Goal: Task Accomplishment & Management: Manage account settings

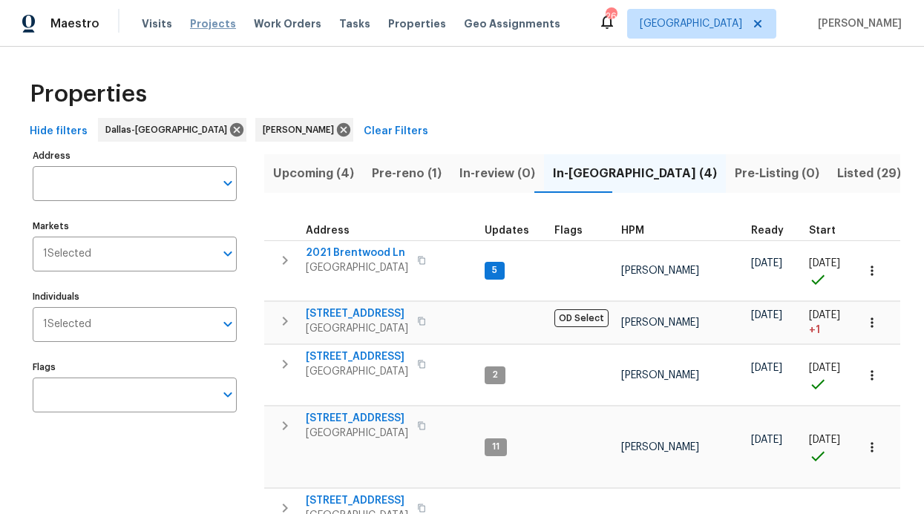
scroll to position [3, 0]
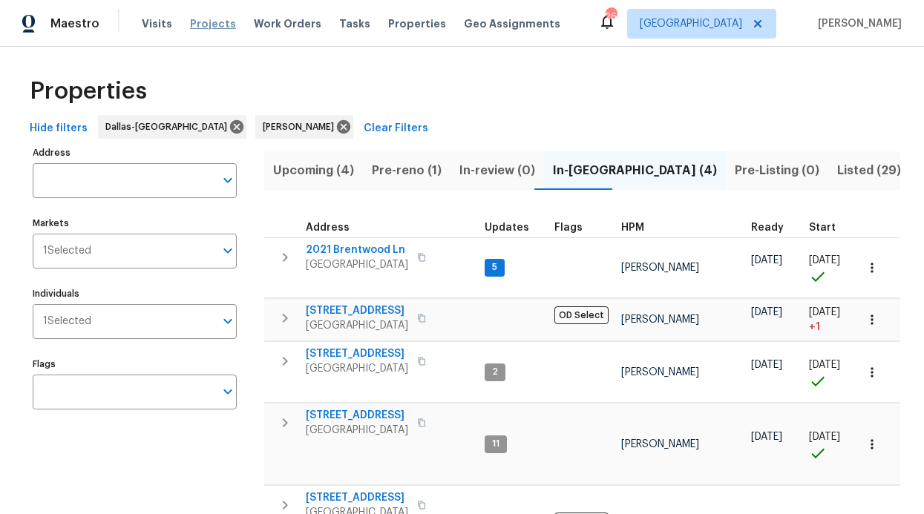
click at [223, 24] on span "Projects" at bounding box center [213, 23] width 46 height 15
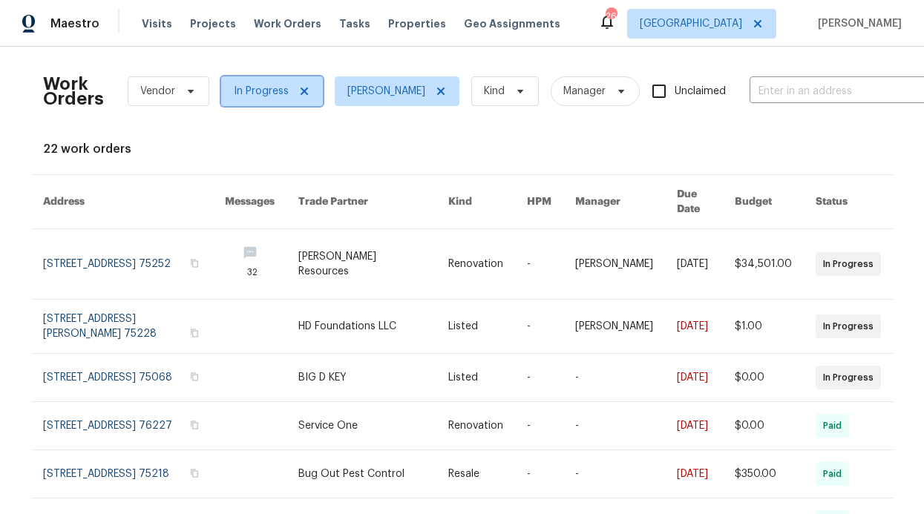
click at [298, 92] on icon at bounding box center [304, 91] width 12 height 12
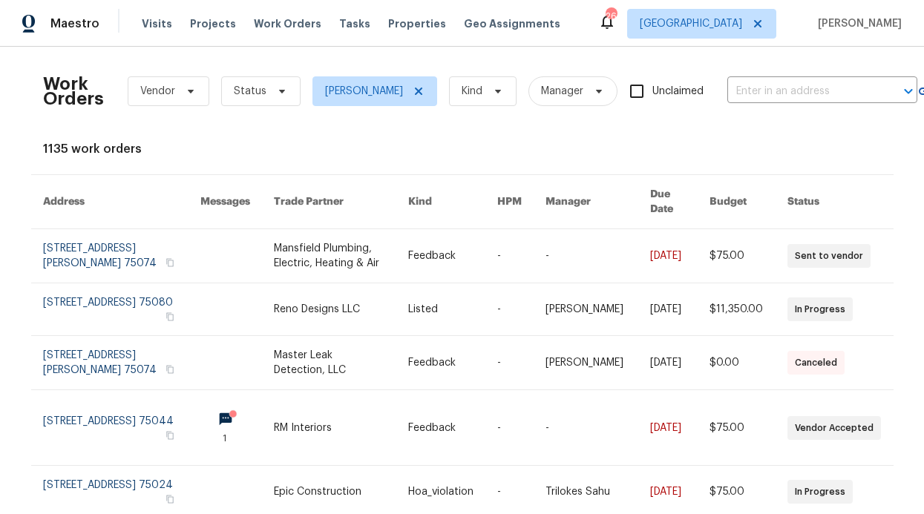
click at [307, 14] on div "Visits Projects Work Orders Tasks Properties Geo Assignments" at bounding box center [360, 24] width 436 height 30
click at [285, 23] on span "Work Orders" at bounding box center [288, 23] width 68 height 15
click at [285, 24] on span "Work Orders" at bounding box center [288, 23] width 68 height 15
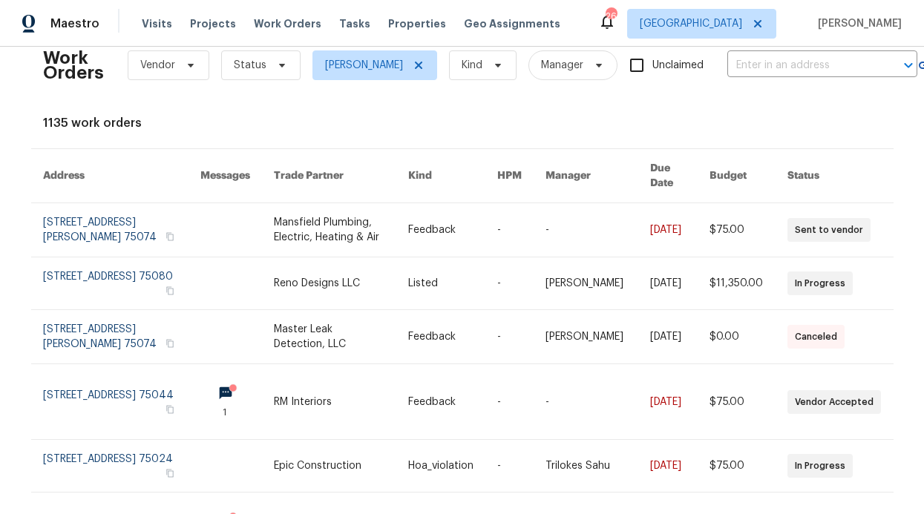
scroll to position [27, 0]
click at [282, 69] on span "Status" at bounding box center [260, 65] width 79 height 30
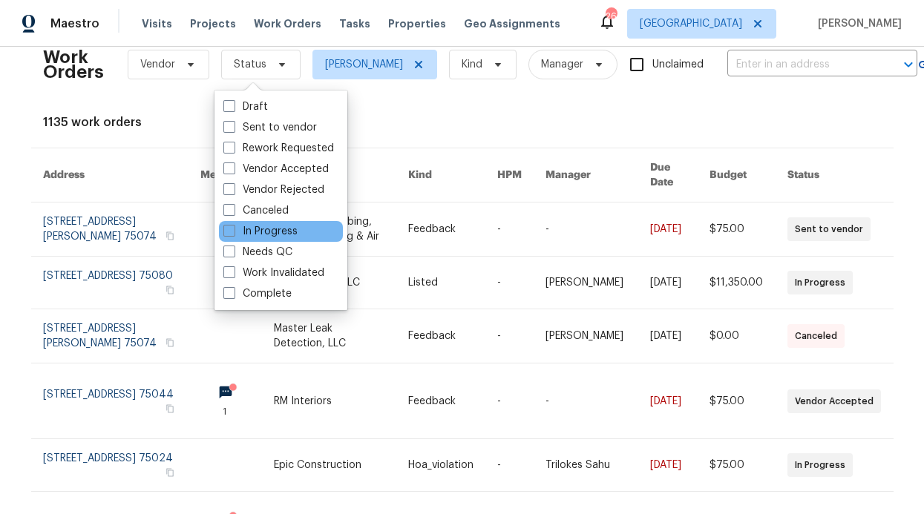
click at [257, 223] on div "In Progress" at bounding box center [281, 231] width 124 height 21
click at [256, 229] on label "In Progress" at bounding box center [260, 231] width 74 height 15
click at [233, 229] on input "In Progress" at bounding box center [228, 229] width 10 height 10
checkbox input "true"
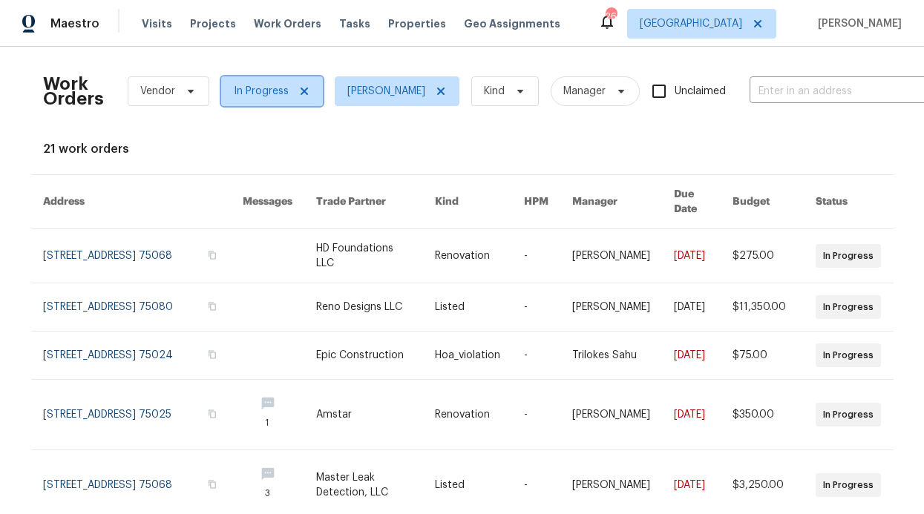
click at [298, 88] on icon at bounding box center [304, 91] width 12 height 12
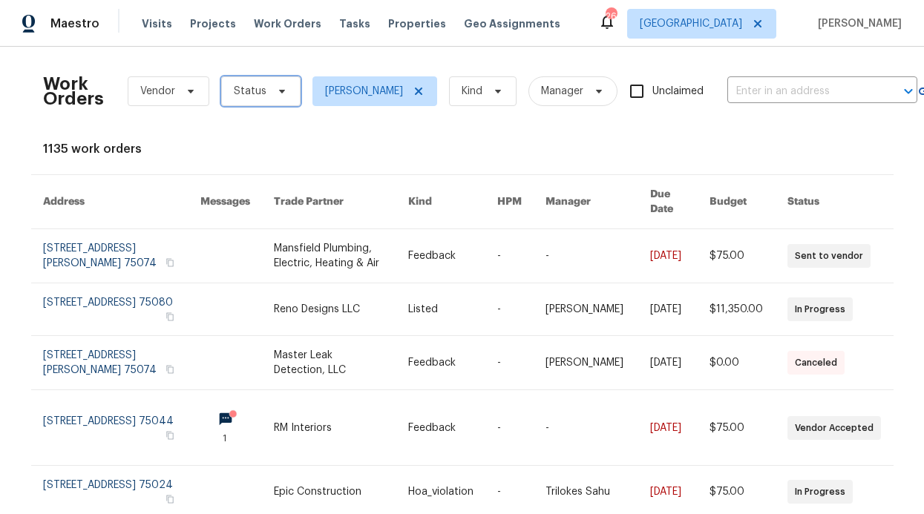
click at [280, 91] on span "Status" at bounding box center [260, 91] width 79 height 30
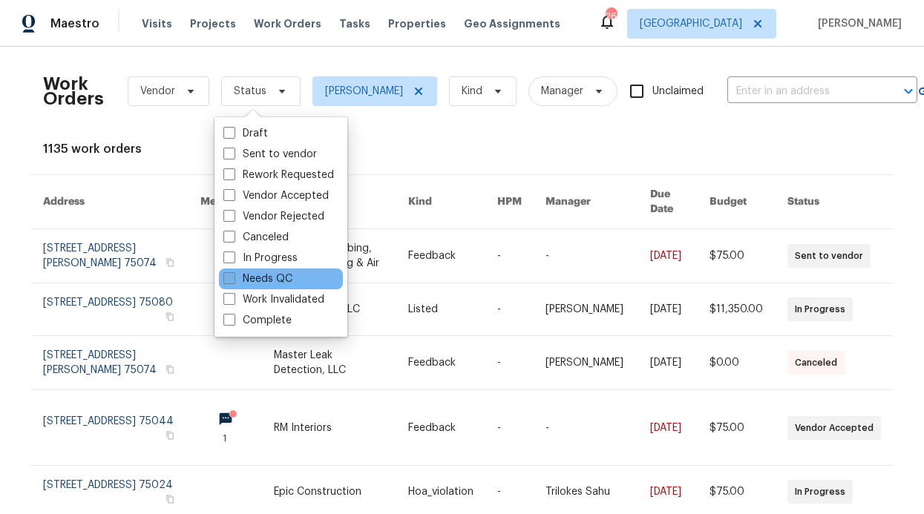
click at [257, 280] on label "Needs QC" at bounding box center [257, 279] width 69 height 15
click at [233, 280] on input "Needs QC" at bounding box center [228, 277] width 10 height 10
checkbox input "true"
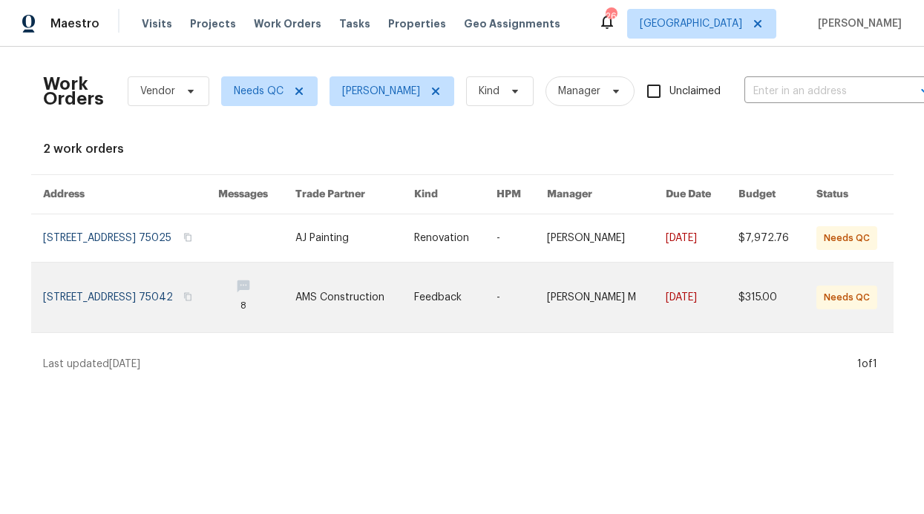
click at [218, 301] on link at bounding box center [130, 298] width 175 height 70
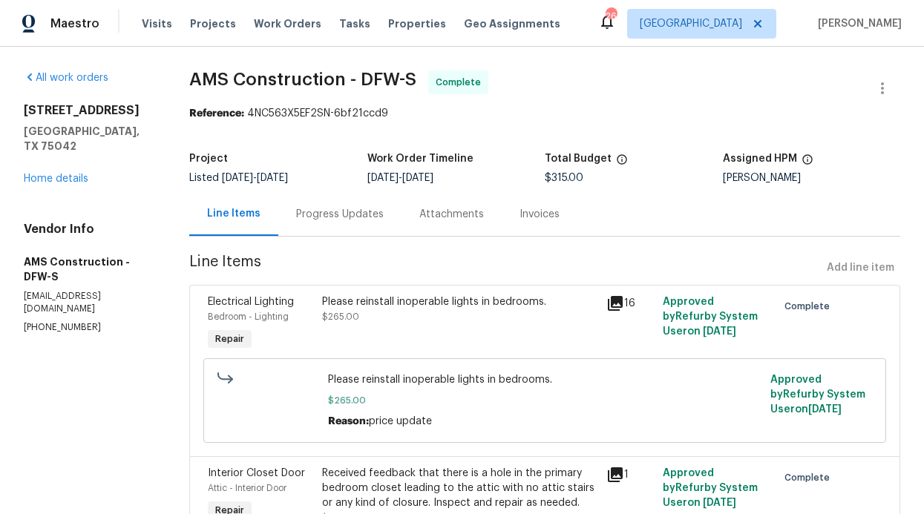
click at [352, 208] on div "Progress Updates" at bounding box center [340, 214] width 88 height 15
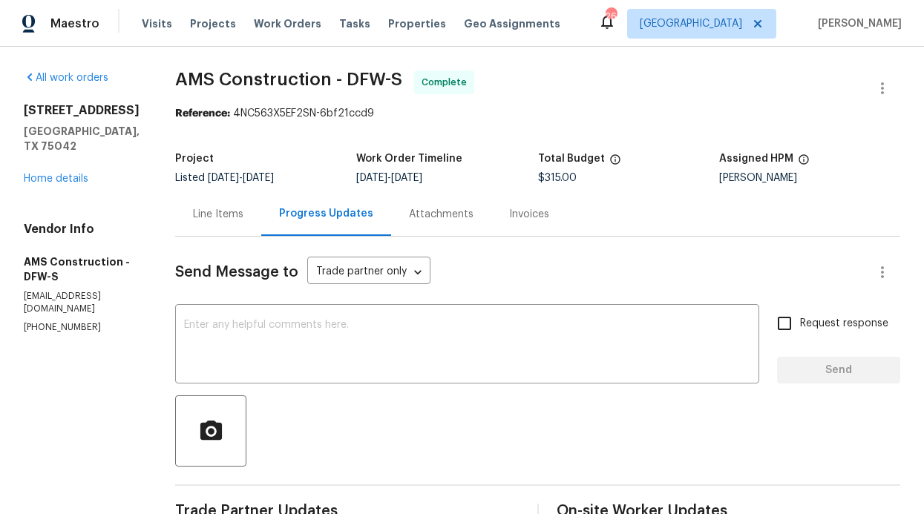
click at [185, 206] on div "Line Items" at bounding box center [218, 214] width 86 height 44
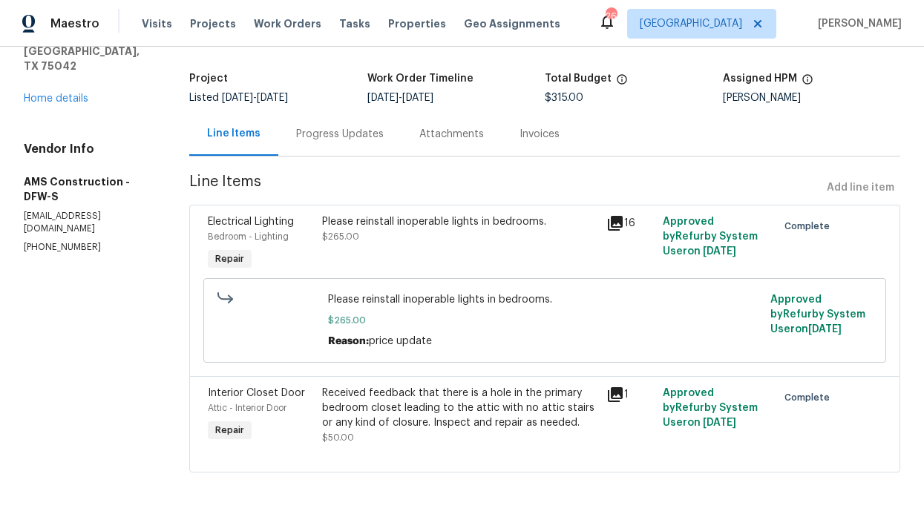
scroll to position [92, 0]
click at [361, 313] on span "$265.00" at bounding box center [544, 320] width 433 height 15
click at [335, 386] on div "Received feedback that there is a hole in the primary bedroom closet leading to…" at bounding box center [459, 408] width 275 height 45
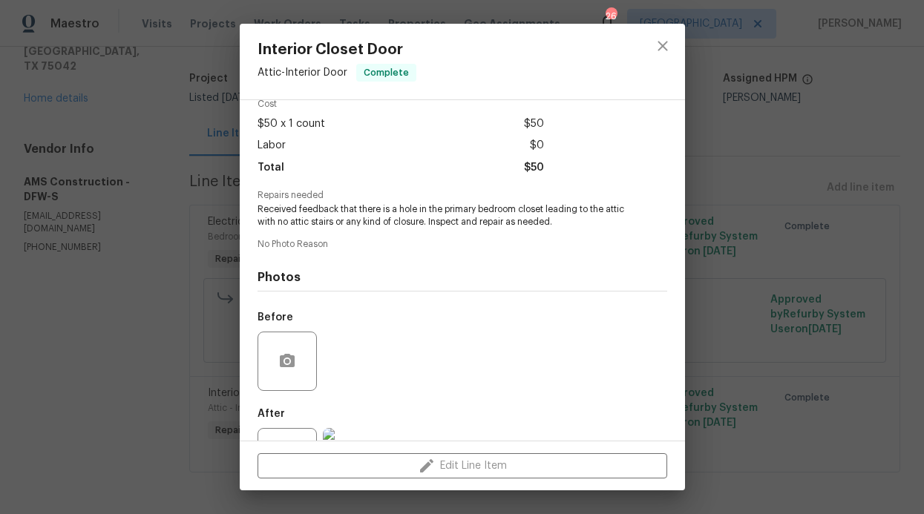
scroll to position [131, 0]
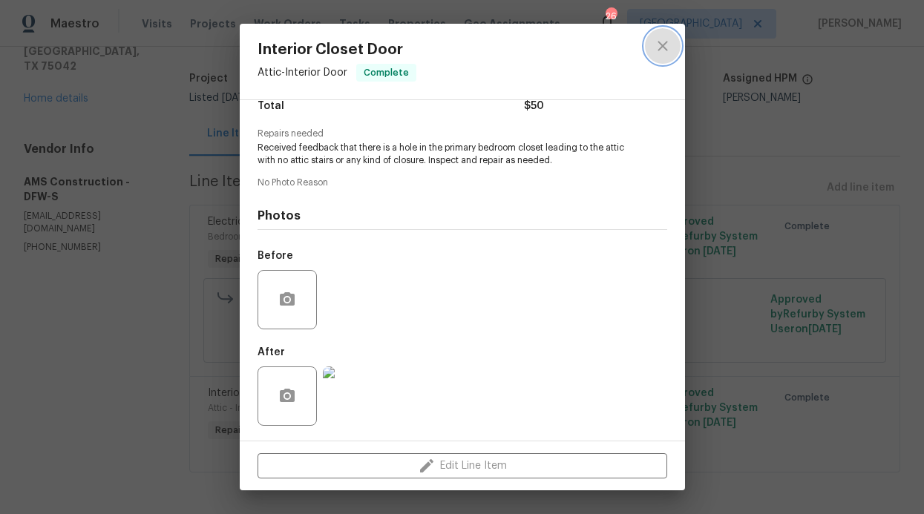
click at [666, 53] on icon "close" at bounding box center [663, 46] width 18 height 18
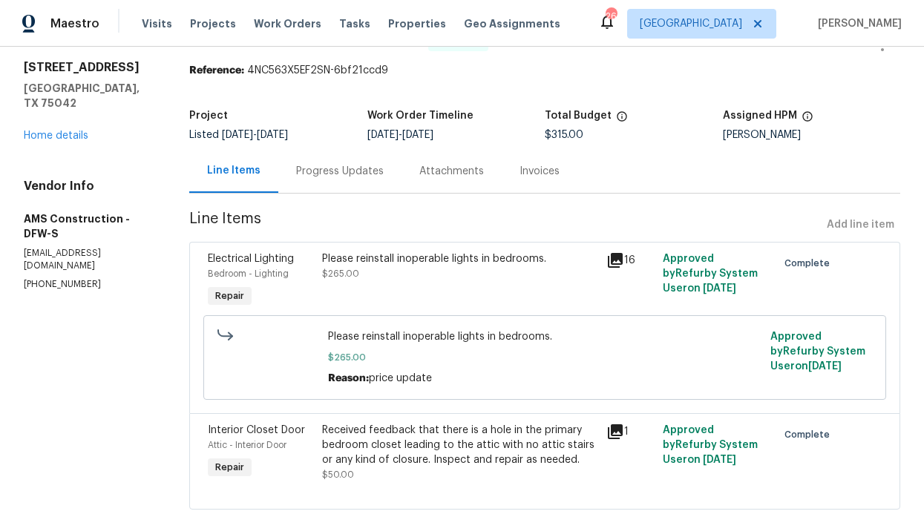
scroll to position [0, 0]
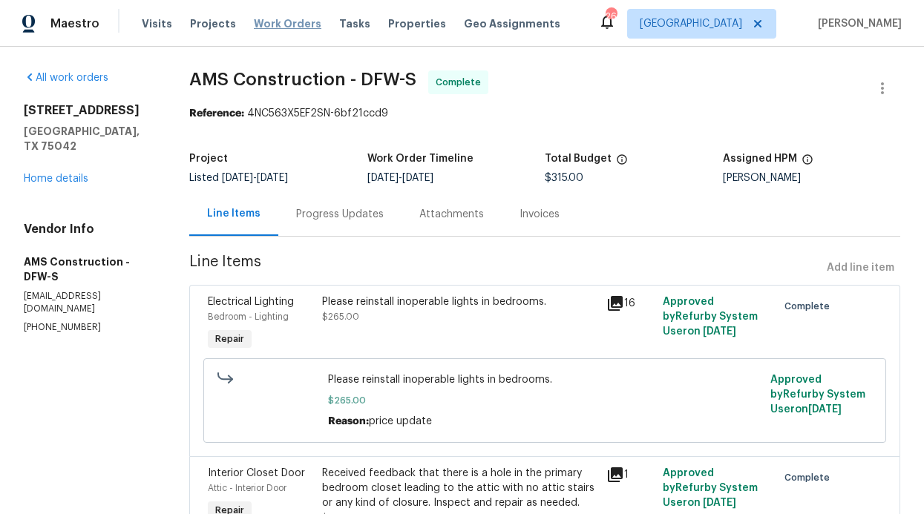
click at [278, 23] on span "Work Orders" at bounding box center [288, 23] width 68 height 15
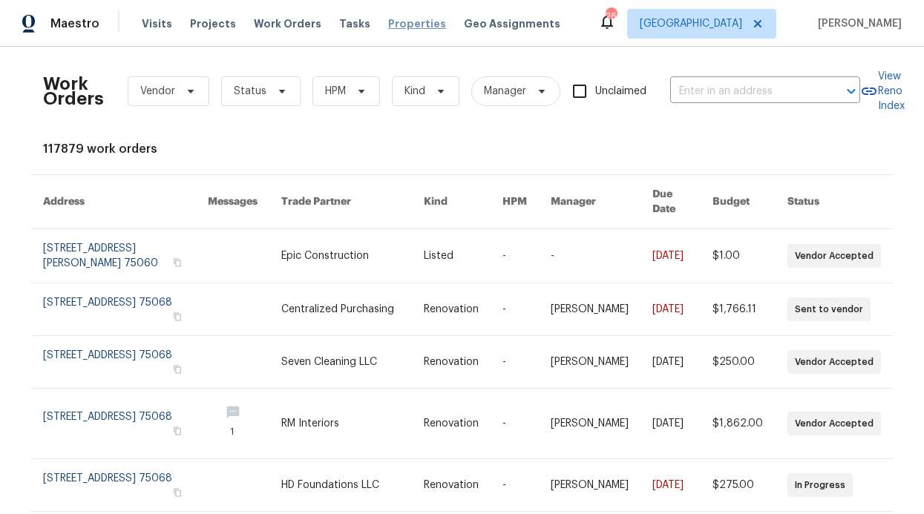
click at [388, 24] on span "Properties" at bounding box center [417, 23] width 58 height 15
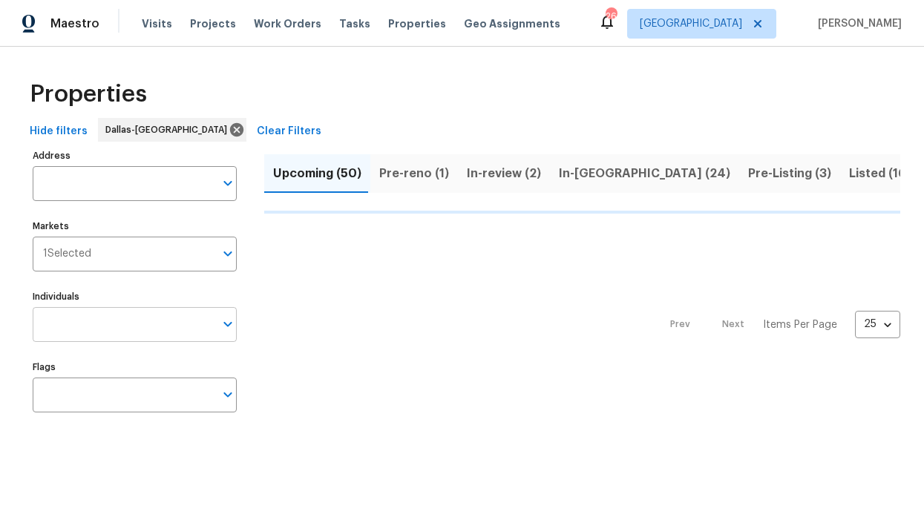
click at [113, 334] on input "Individuals" at bounding box center [124, 324] width 182 height 35
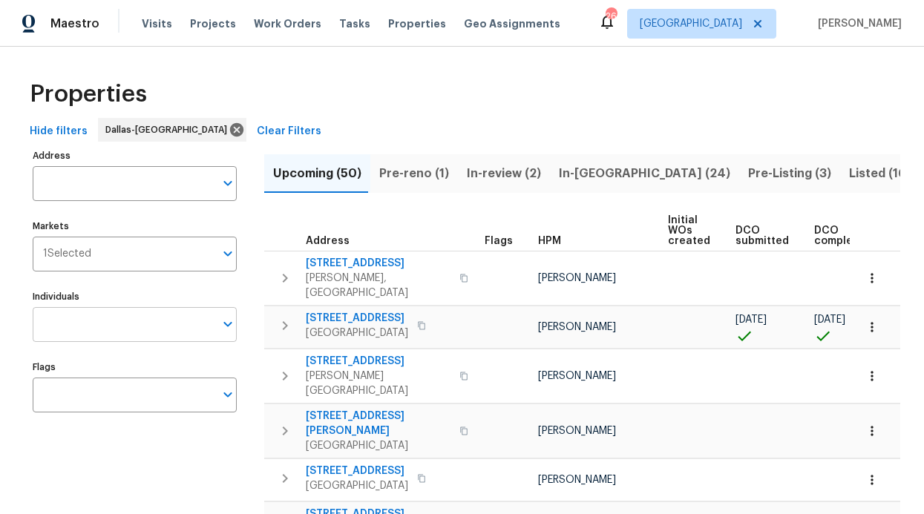
click at [124, 329] on input "Individuals" at bounding box center [124, 324] width 182 height 35
click at [89, 335] on input "Individuals" at bounding box center [124, 324] width 182 height 35
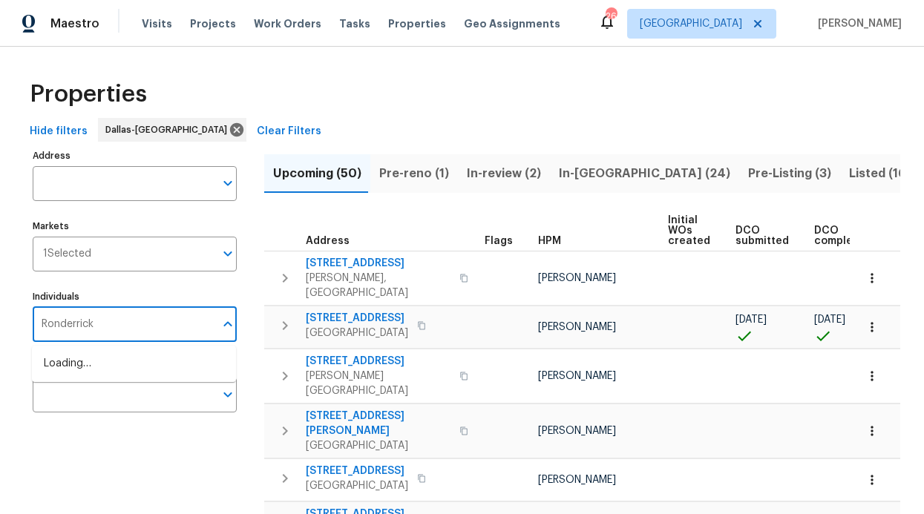
type input "Ronderrick"
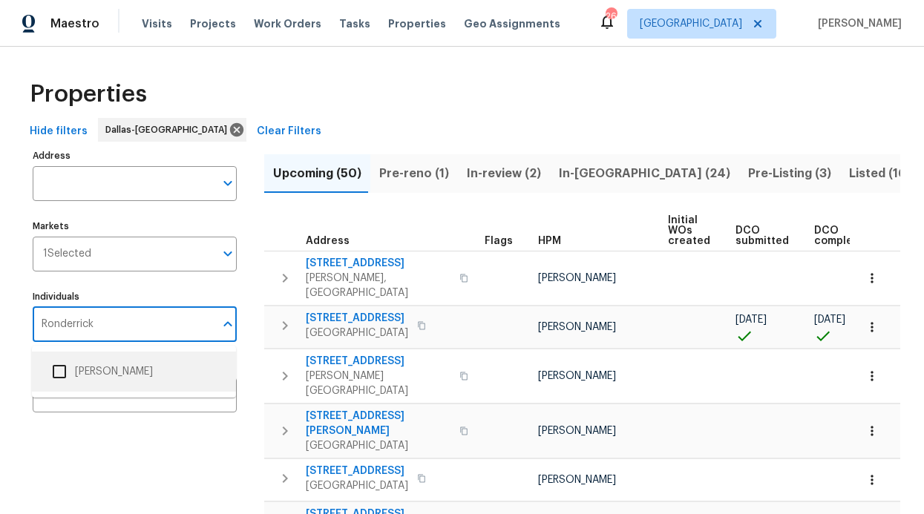
click at [128, 362] on li "[PERSON_NAME]" at bounding box center [134, 371] width 180 height 31
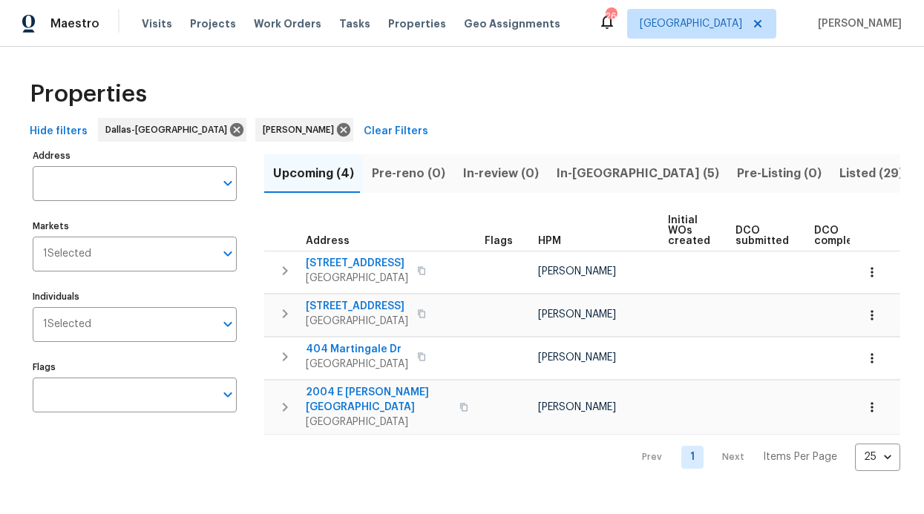
click at [548, 178] on button "In-reno (5)" at bounding box center [638, 173] width 180 height 39
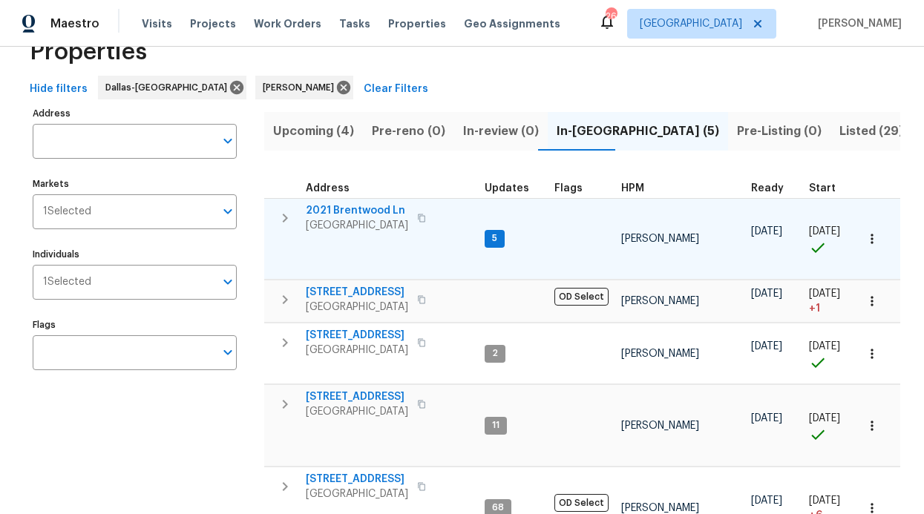
scroll to position [125, 0]
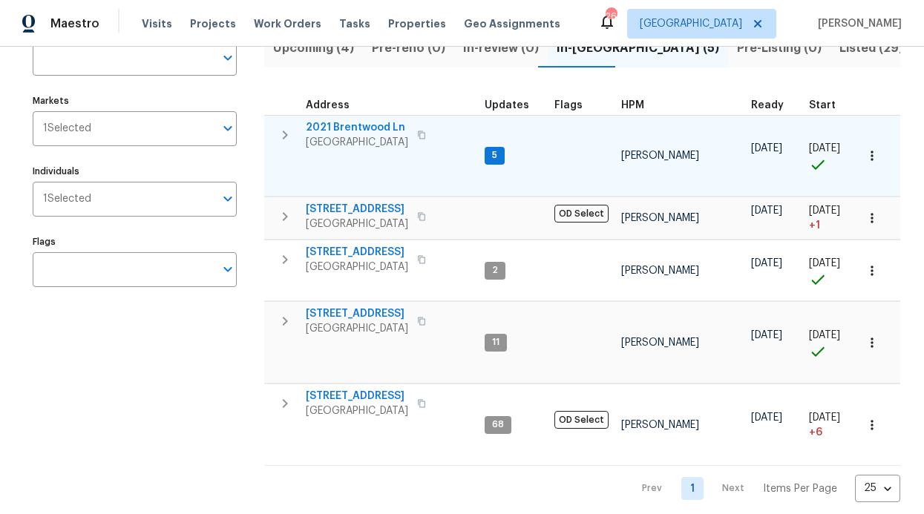
click at [464, 157] on tr "2021 Brentwood Ln Carrollton, TX 75006 5 RonDerrick Jackson 09/04/25 09/04/25 1…" at bounding box center [911, 156] width 1294 height 82
click at [354, 135] on span "Carrollton, TX 75006" at bounding box center [357, 142] width 102 height 15
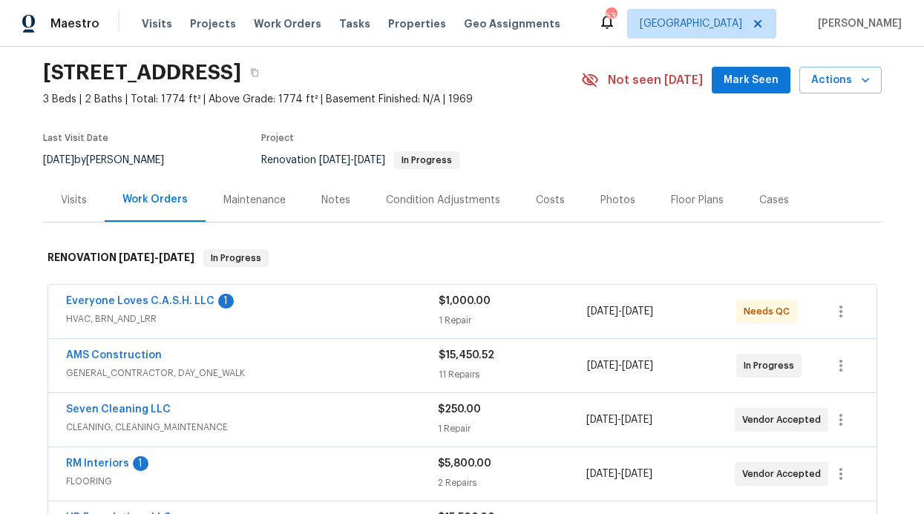
scroll to position [55, 0]
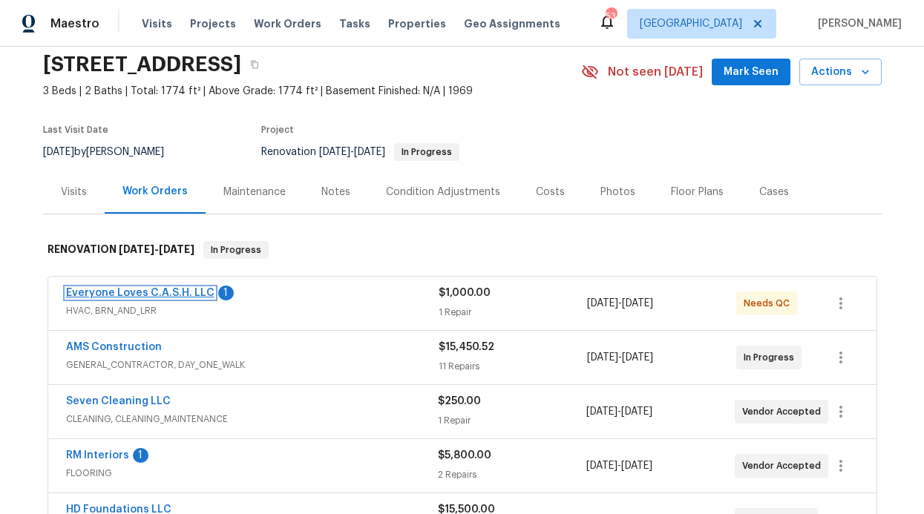
click at [134, 289] on link "Everyone Loves C.A.S.H. LLC" at bounding box center [140, 293] width 148 height 10
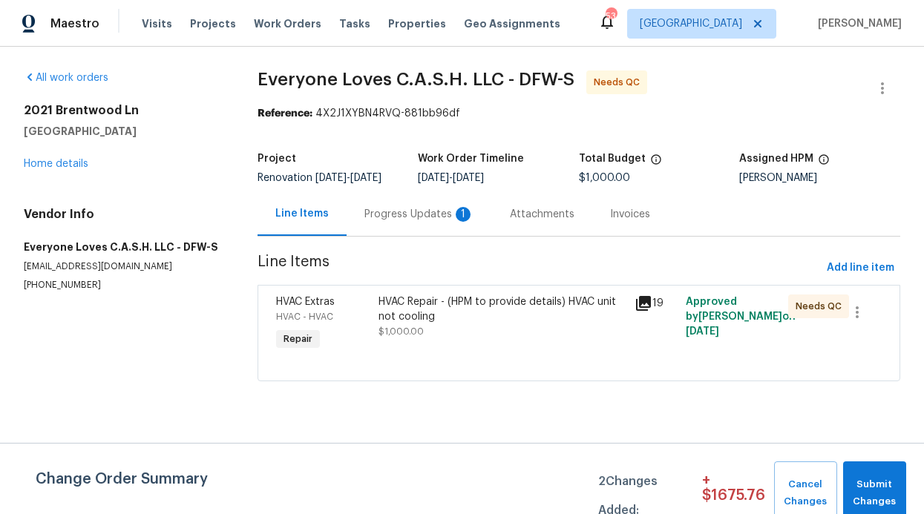
click at [376, 226] on div "Progress Updates 1" at bounding box center [419, 214] width 145 height 44
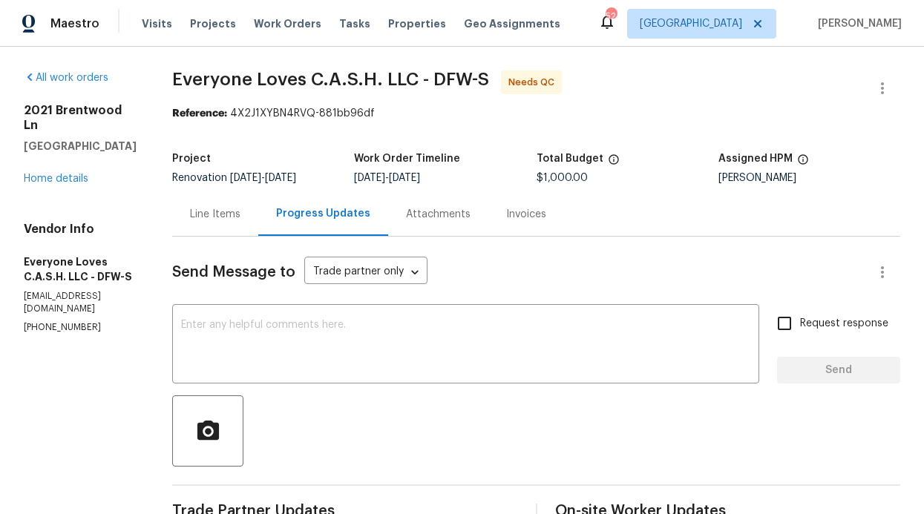
click at [246, 200] on div "Line Items" at bounding box center [215, 214] width 86 height 44
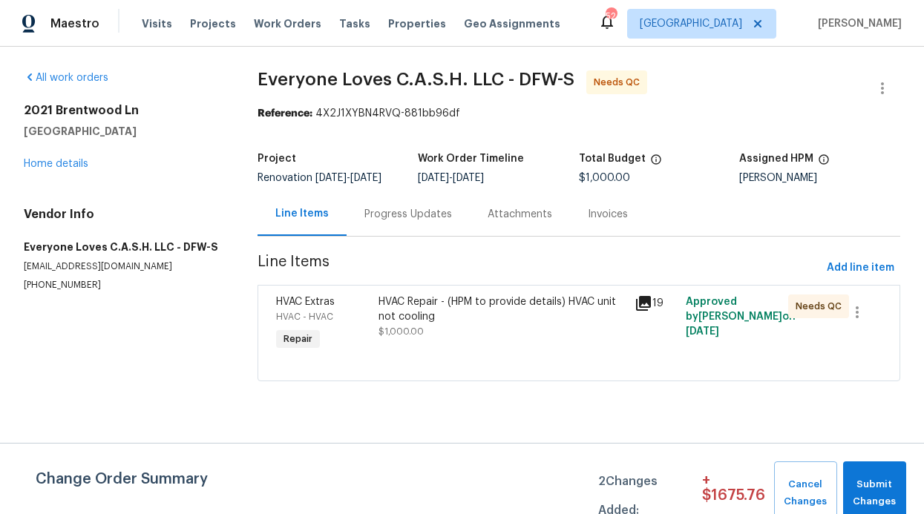
click at [374, 317] on div "HVAC Repair - (HPM to provide details) HVAC unit not cooling $1,000.00" at bounding box center [502, 324] width 256 height 68
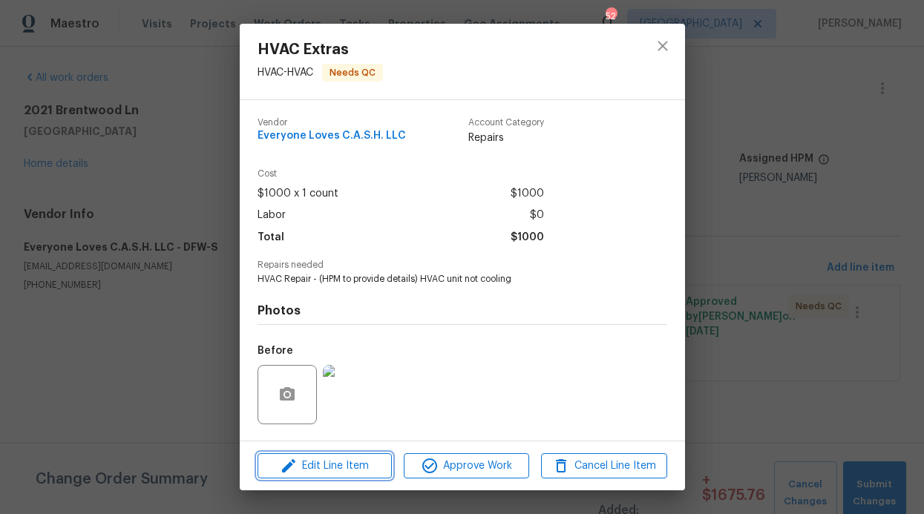
click at [320, 471] on span "Edit Line Item" at bounding box center [324, 466] width 125 height 19
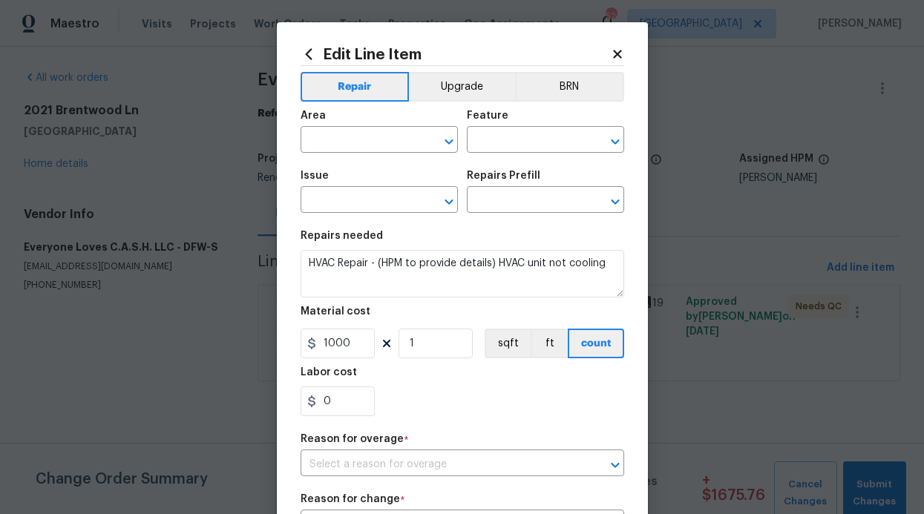
type input "HVAC"
type input "HVAC Extras"
type input "HVAC Repair $1.00"
type input "I can't find the right prefill"
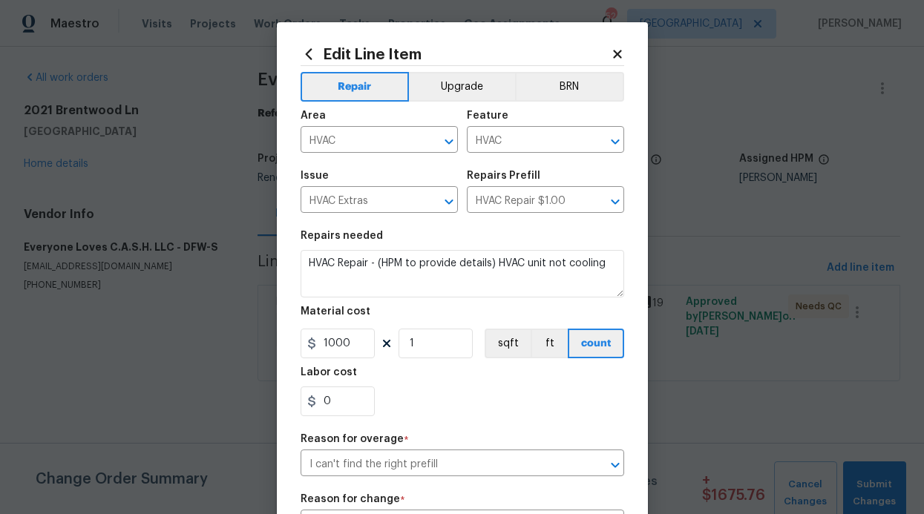
click at [612, 50] on icon at bounding box center [617, 53] width 13 height 13
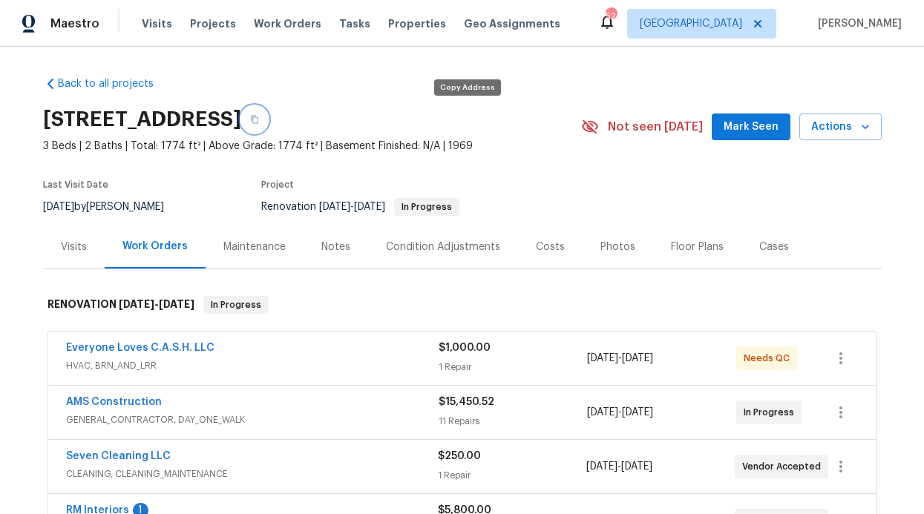
click at [268, 116] on button "button" at bounding box center [254, 119] width 27 height 27
click at [168, 348] on link "Everyone Loves C.A.S.H. LLC" at bounding box center [140, 348] width 148 height 10
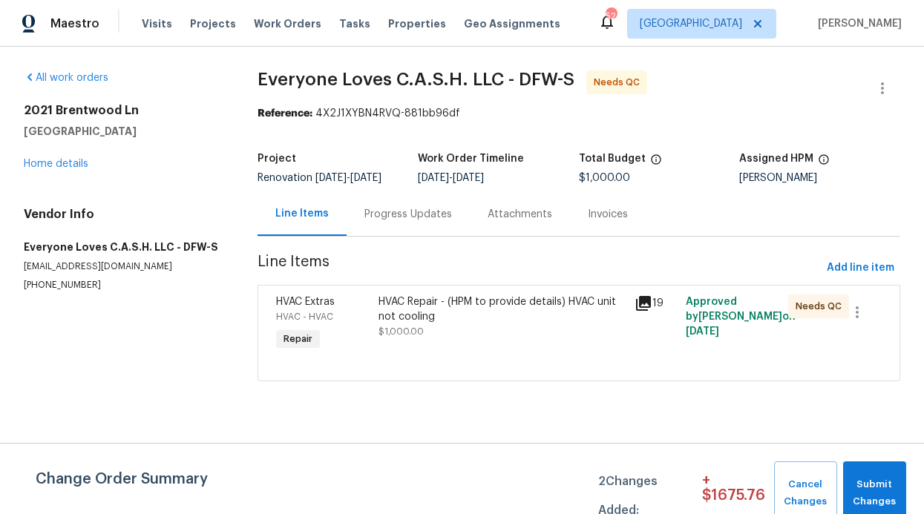
click at [439, 296] on div "HVAC Repair - (HPM to provide details) HVAC unit not cooling" at bounding box center [501, 310] width 247 height 30
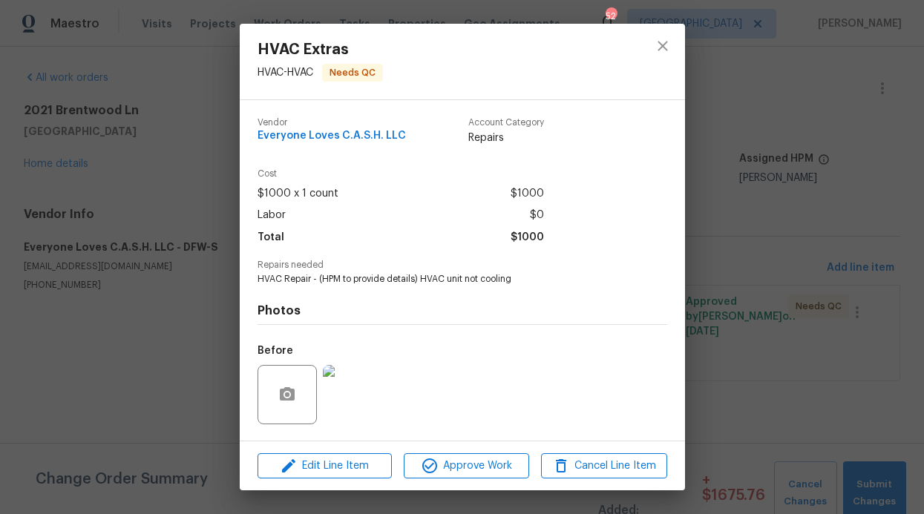
drag, startPoint x: 330, startPoint y: 137, endPoint x: 295, endPoint y: 131, distance: 36.0
click at [330, 137] on span "Everyone Loves C.A.S.H. LLC" at bounding box center [331, 136] width 148 height 11
click at [668, 53] on icon "close" at bounding box center [663, 46] width 18 height 18
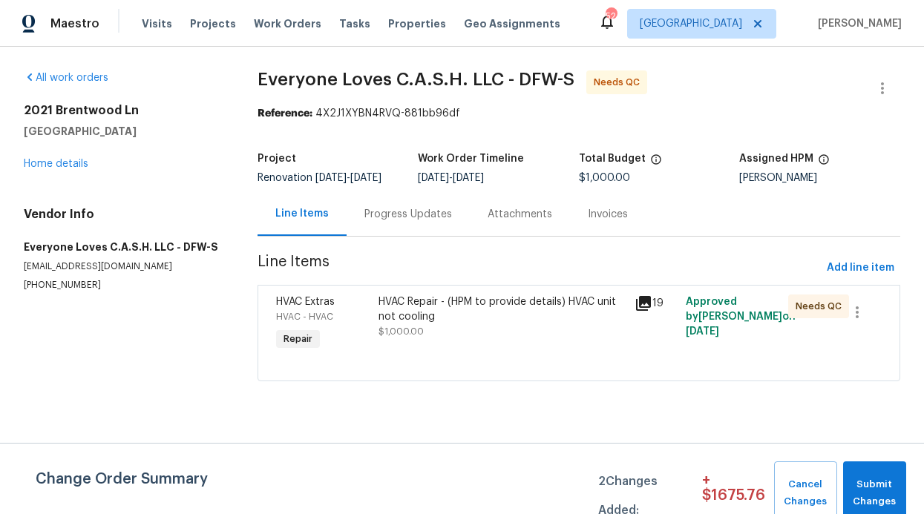
click at [415, 219] on div "Progress Updates" at bounding box center [408, 214] width 88 height 15
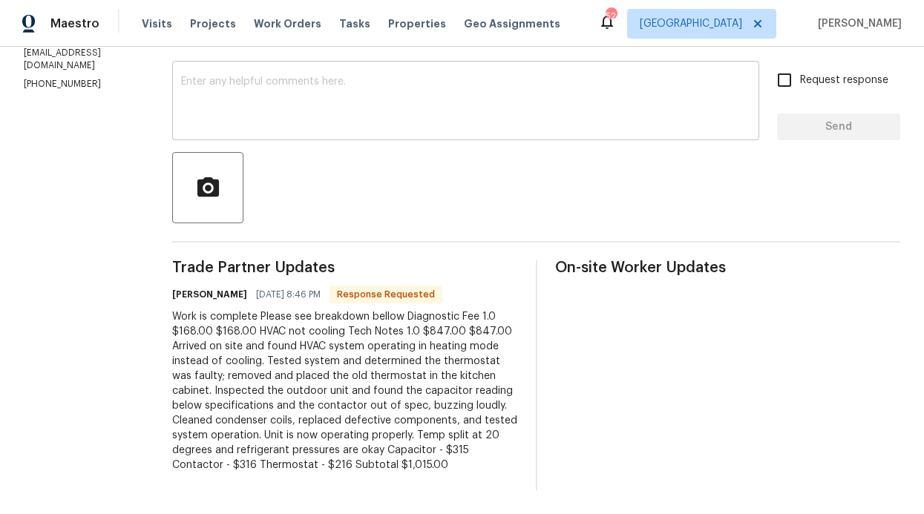
scroll to position [269, 0]
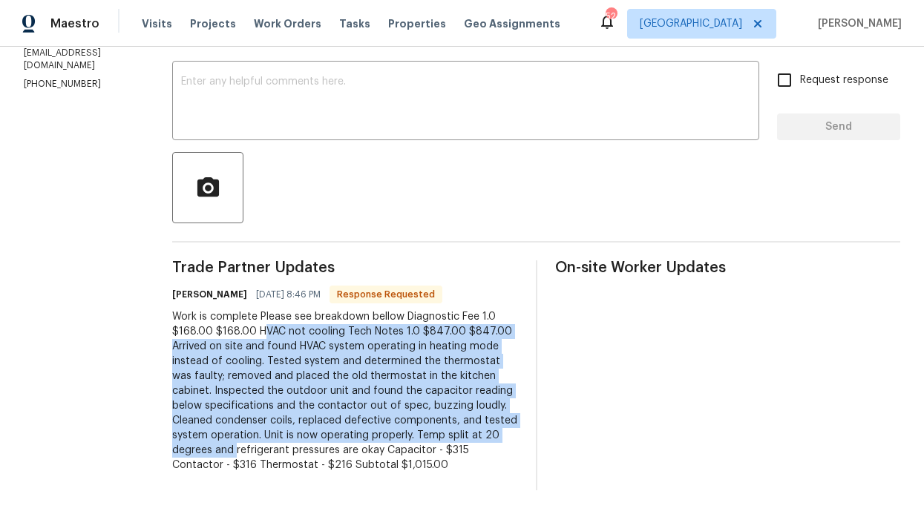
drag, startPoint x: 292, startPoint y: 303, endPoint x: 390, endPoint y: 430, distance: 159.8
click at [390, 430] on div "Work is complete Please see breakdown bellow Diagnostic Fee 1.0 $168.00 $168.00…" at bounding box center [345, 390] width 346 height 163
click at [380, 378] on div "Work is complete Please see breakdown bellow Diagnostic Fee 1.0 $168.00 $168.00…" at bounding box center [345, 390] width 346 height 163
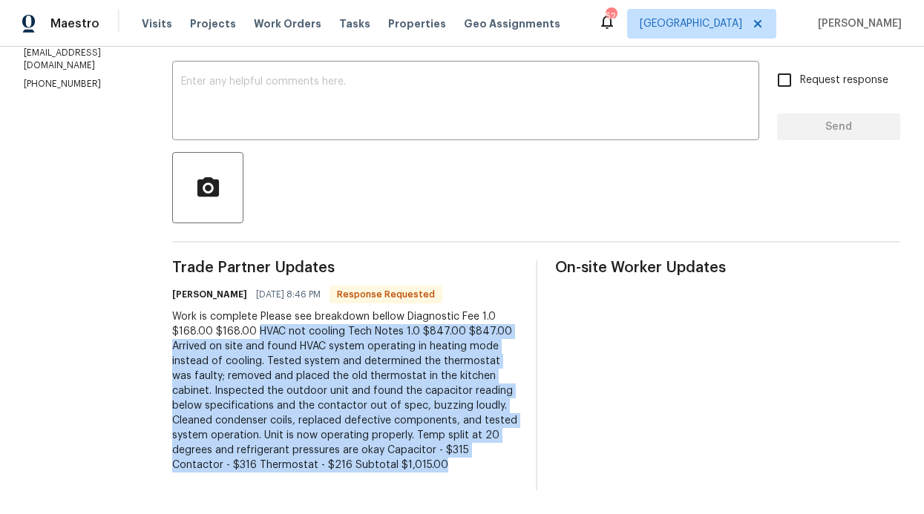
drag, startPoint x: 286, startPoint y: 301, endPoint x: 439, endPoint y: 450, distance: 213.0
click at [439, 450] on div "Work is complete Please see breakdown bellow Diagnostic Fee 1.0 $168.00 $168.00…" at bounding box center [345, 390] width 346 height 163
copy div "HVAC not cooling Tech Notes 1.0 $847.00 $847.00 Arrived on site and found HVAC …"
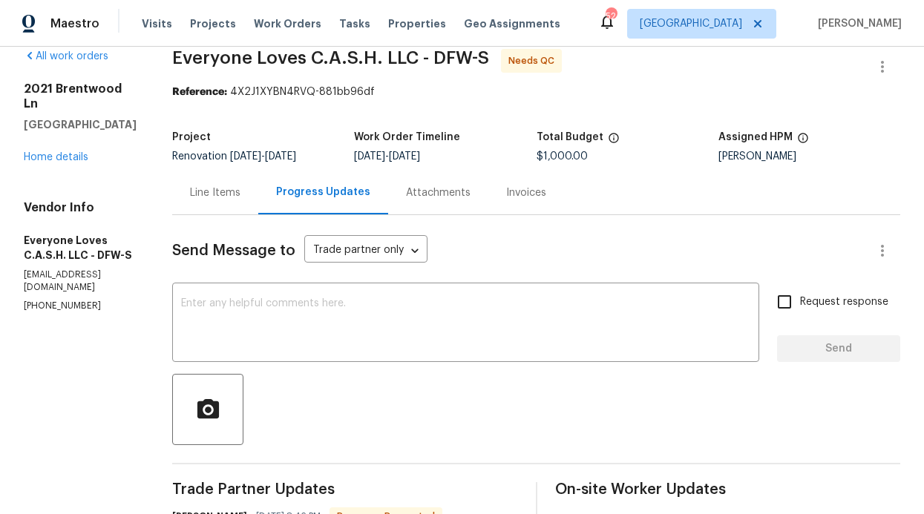
scroll to position [0, 0]
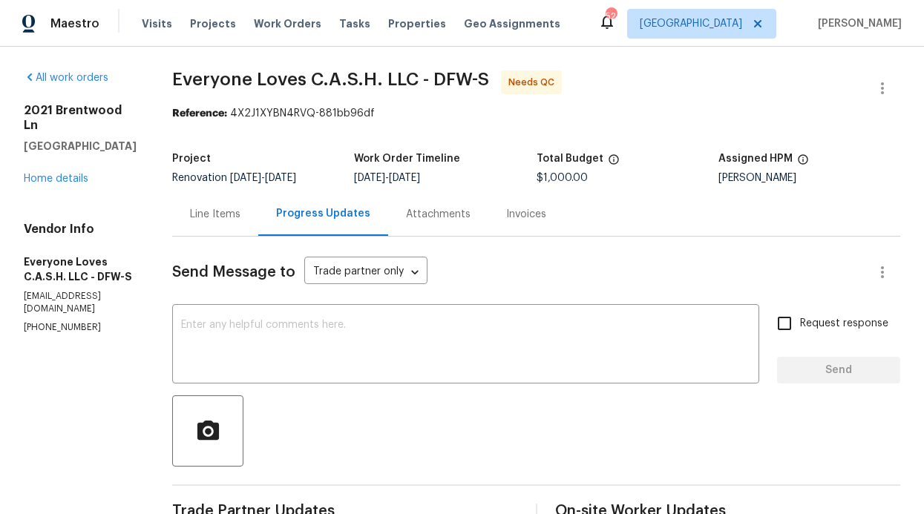
click at [246, 222] on div "Line Items" at bounding box center [215, 214] width 86 height 44
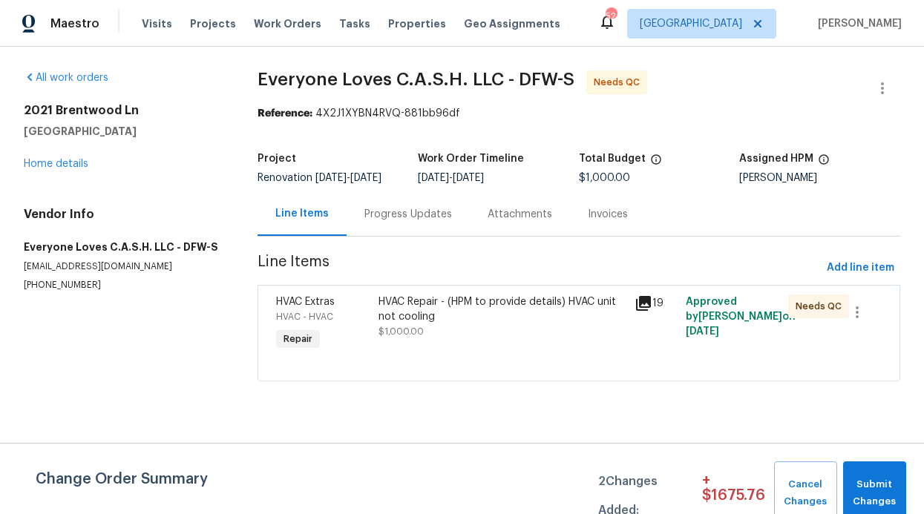
click at [473, 313] on div "HVAC Repair - (HPM to provide details) HVAC unit not cooling" at bounding box center [501, 310] width 247 height 30
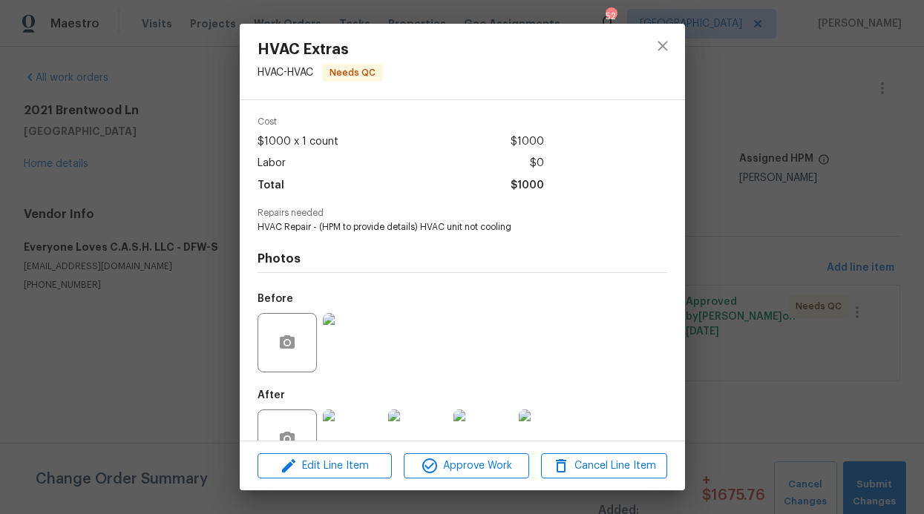
scroll to position [95, 0]
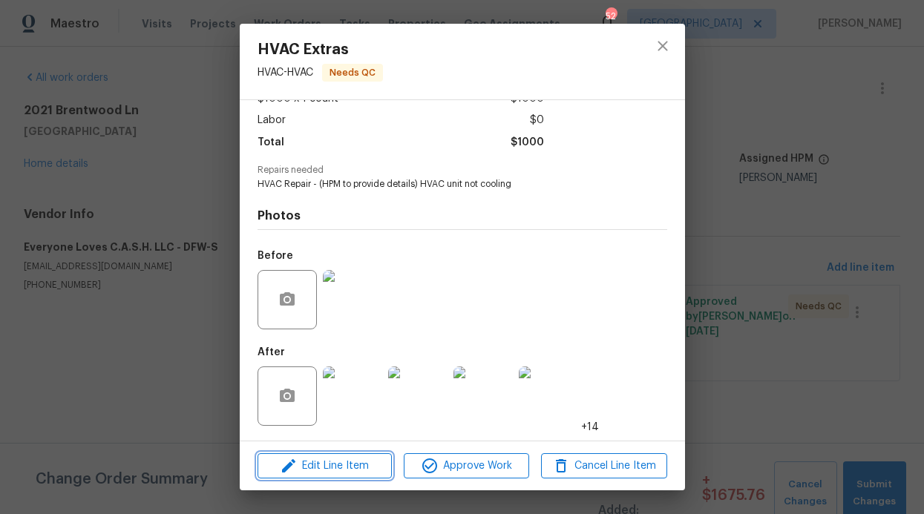
click at [338, 473] on span "Edit Line Item" at bounding box center [324, 466] width 125 height 19
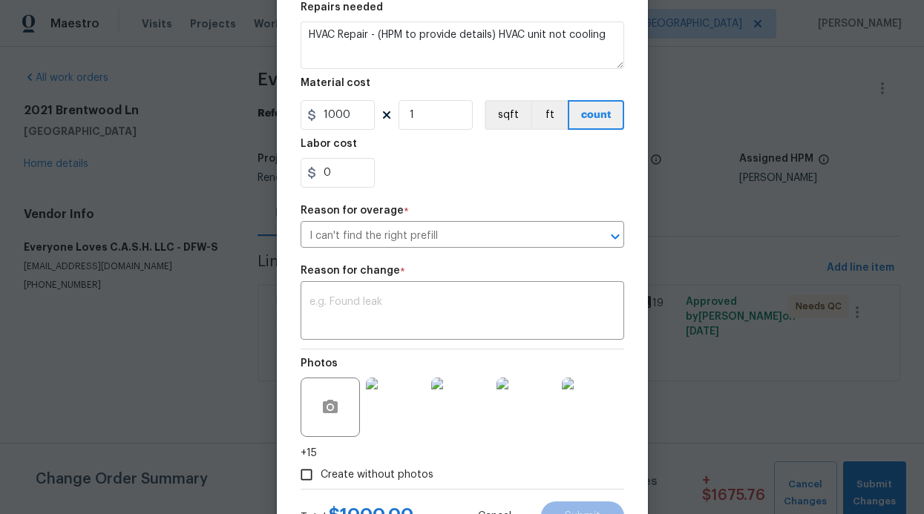
scroll to position [292, 0]
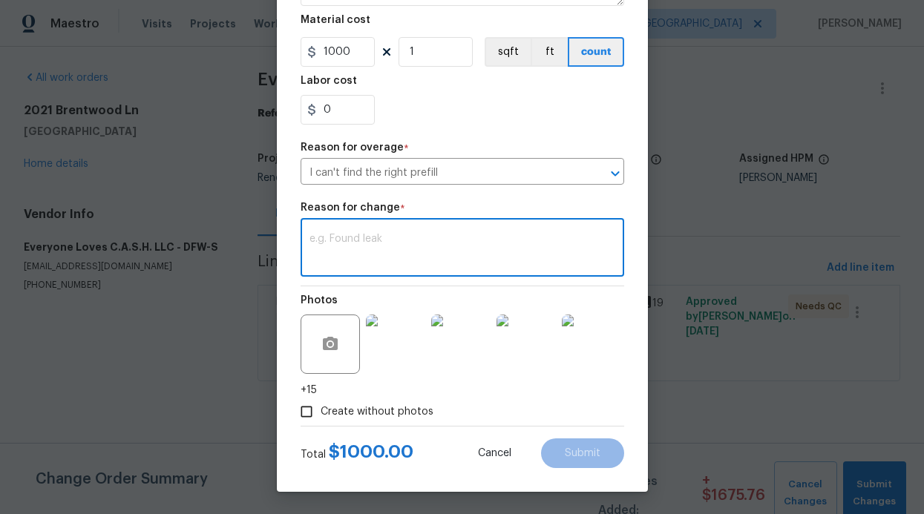
paste textarea "HVAC not cooling Tech Notes 1.0 $847.00 $847.00 Arrived on site and found HVAC …"
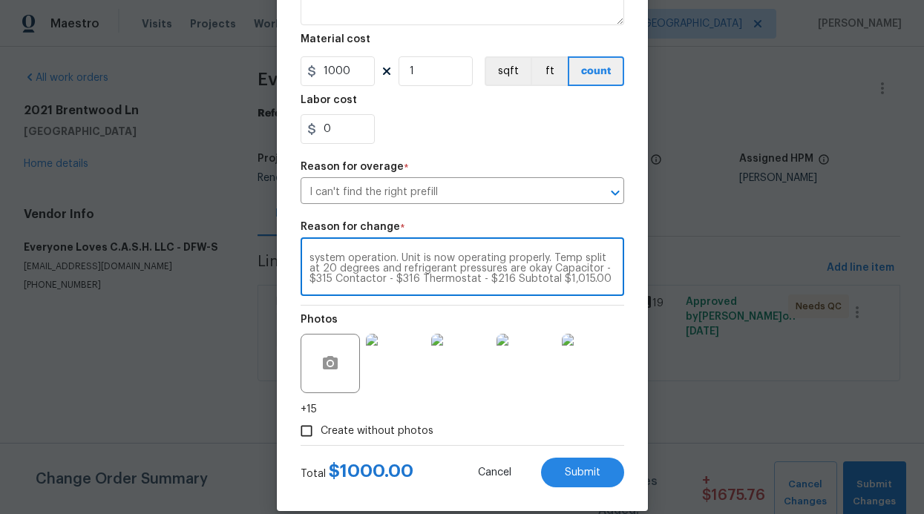
scroll to position [164, 0]
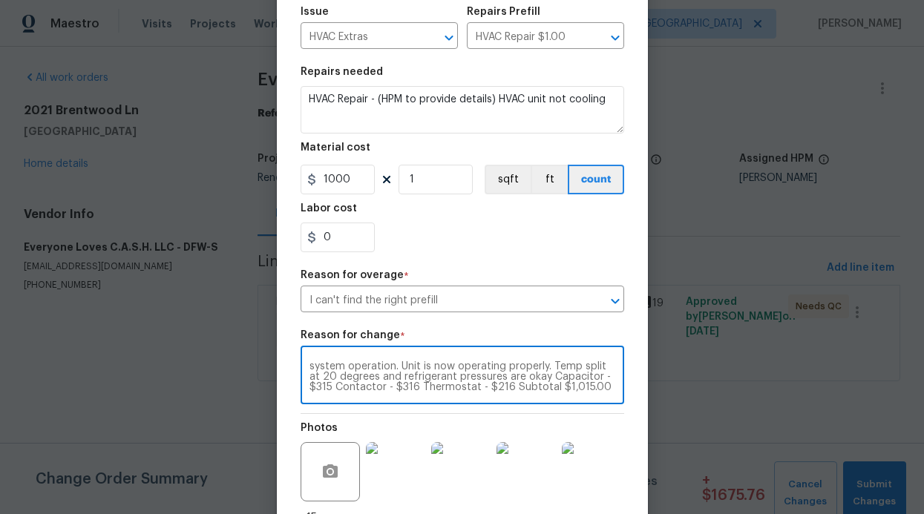
type textarea "HVAC not cooling Tech Notes 1.0 $847.00 $847.00 Arrived on site and found HVAC …"
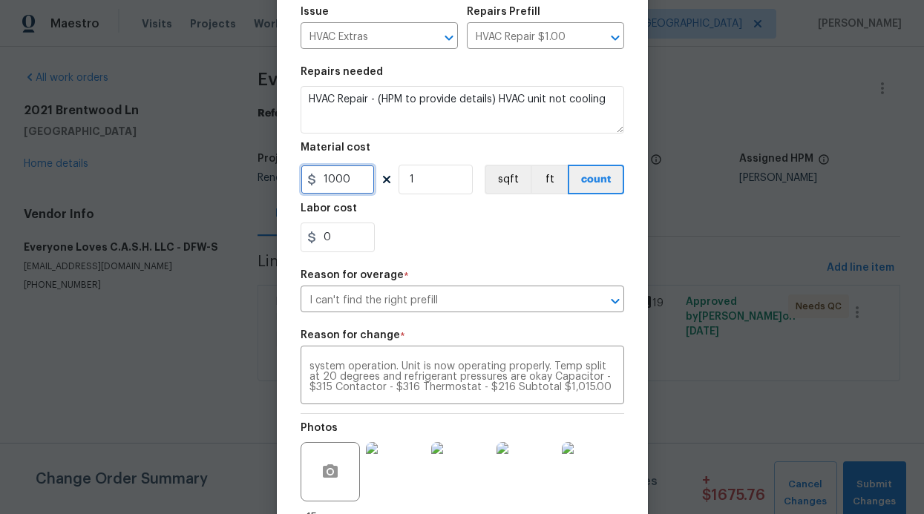
click at [342, 172] on input "1000" at bounding box center [338, 180] width 74 height 30
type input "1015"
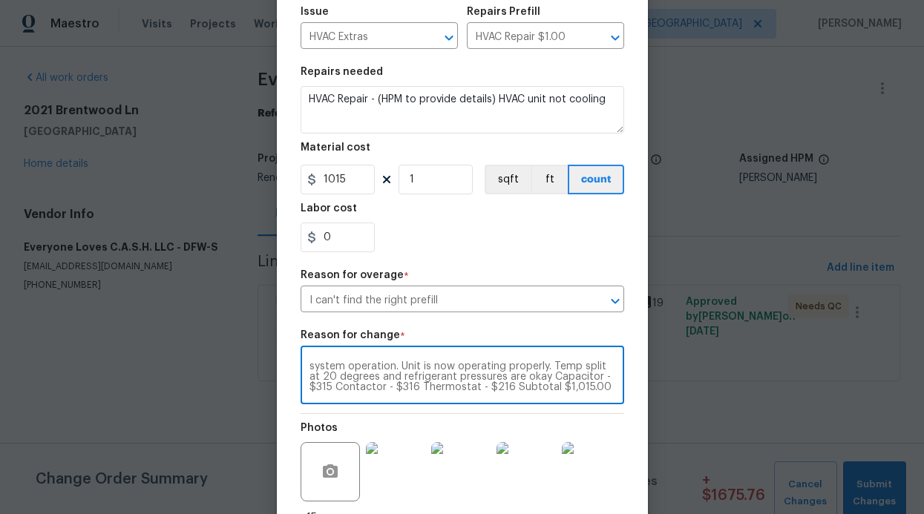
drag, startPoint x: 401, startPoint y: 389, endPoint x: 362, endPoint y: 378, distance: 40.0
click at [362, 378] on textarea "HVAC not cooling Tech Notes 1.0 $847.00 $847.00 Arrived on site and found HVAC …" at bounding box center [462, 376] width 306 height 31
drag, startPoint x: 551, startPoint y: 365, endPoint x: 418, endPoint y: 364, distance: 133.6
click at [418, 364] on textarea "HVAC not cooling Tech Notes 1.0 $847.00 $847.00 Arrived on site and found HVAC …" at bounding box center [462, 376] width 306 height 31
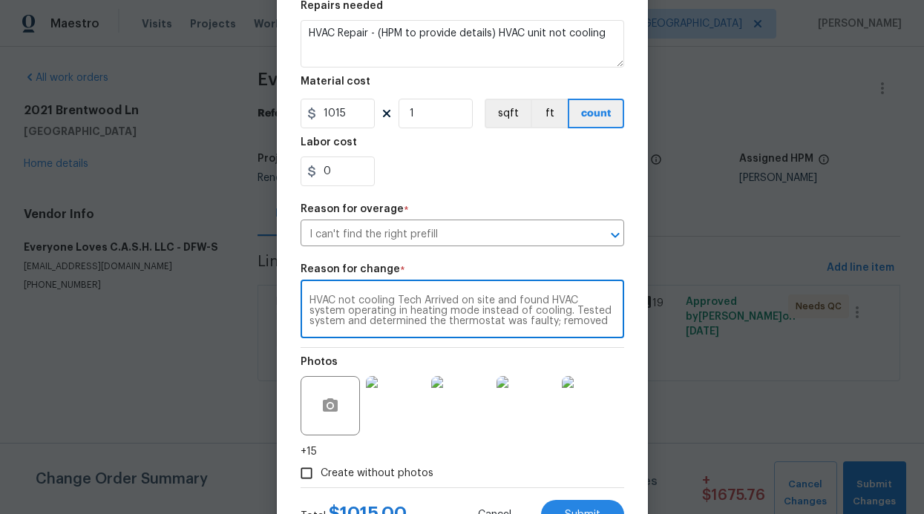
scroll to position [292, 0]
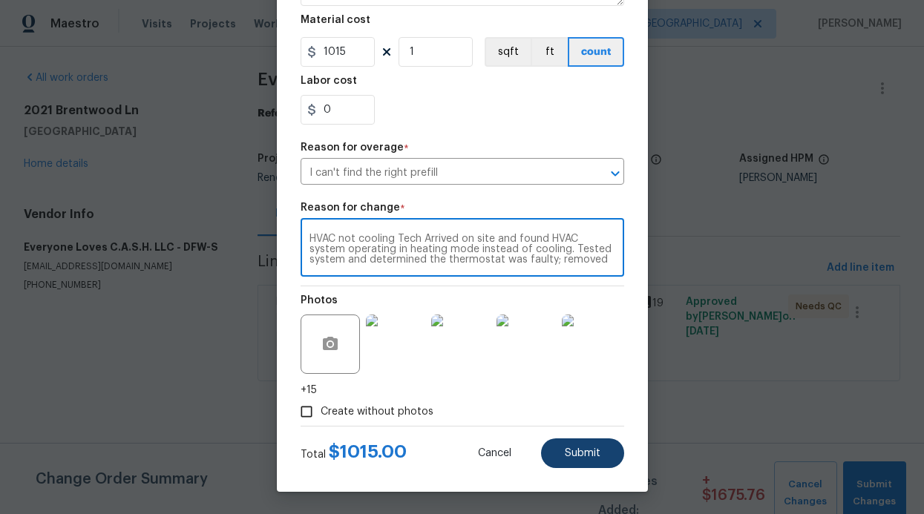
type textarea "HVAC not cooling Tech Arrived on site and found HVAC system operating in heatin…"
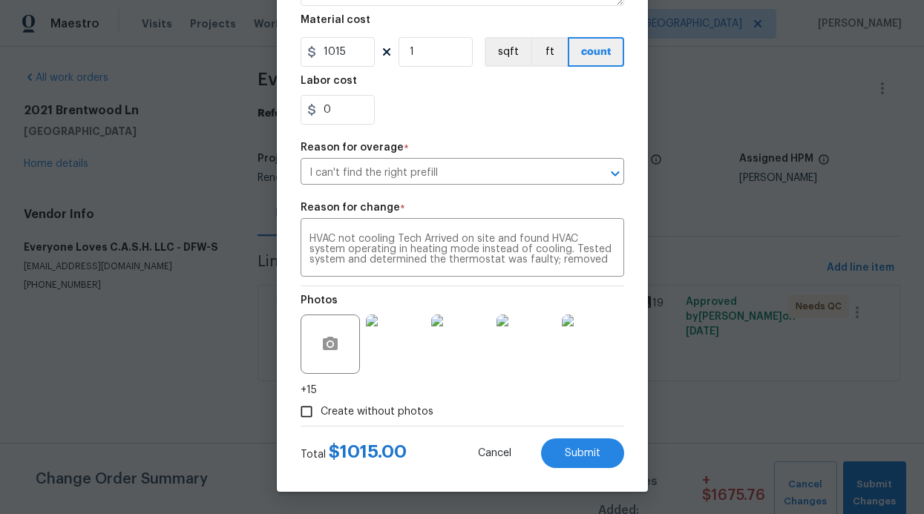
drag, startPoint x: 361, startPoint y: 7, endPoint x: 811, endPoint y: 37, distance: 450.6
click at [810, 37] on div "Edit Line Item Repair Upgrade BRN Area HVAC ​ Feature HVAC ​ Issue HVAC Extras …" at bounding box center [462, 257] width 924 height 514
click at [583, 439] on button "Submit" at bounding box center [582, 454] width 83 height 30
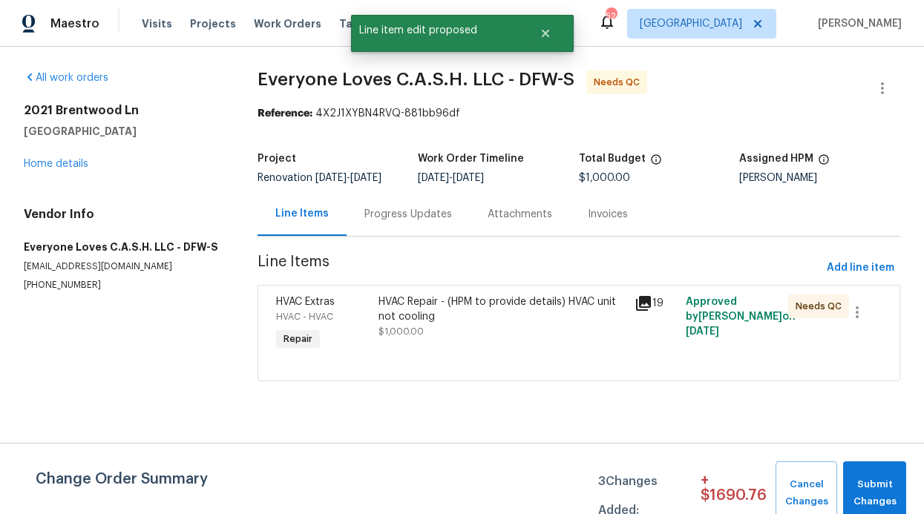
scroll to position [0, 0]
click at [873, 493] on span "Submit Changes" at bounding box center [874, 493] width 48 height 34
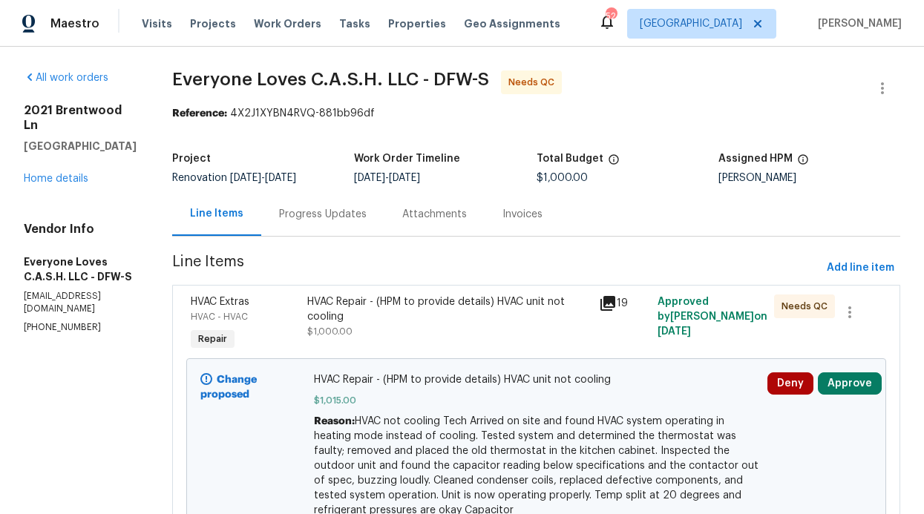
click at [876, 394] on div "HVAC Extras HVAC - HVAC Repair HVAC Repair - (HPM to provide details) HVAC unit…" at bounding box center [536, 415] width 728 height 261
click at [861, 393] on button "Approve" at bounding box center [850, 383] width 64 height 22
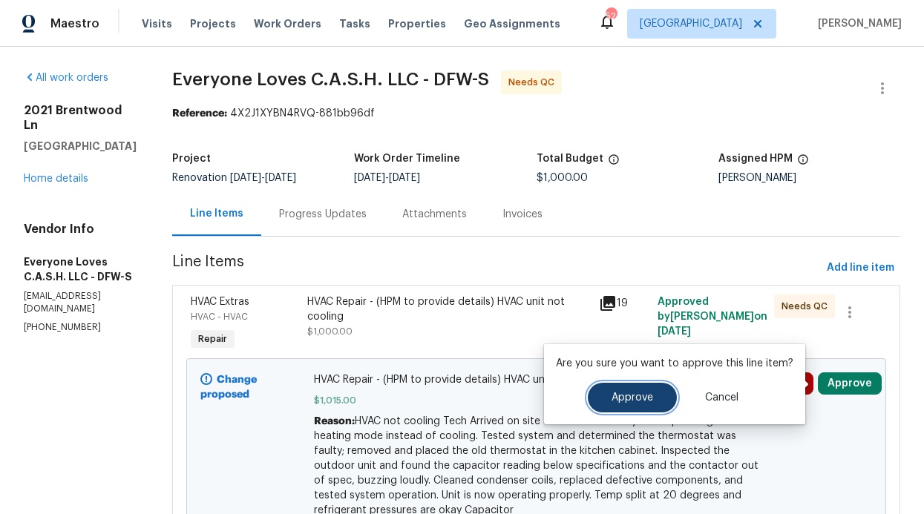
click at [662, 400] on button "Approve" at bounding box center [632, 398] width 89 height 30
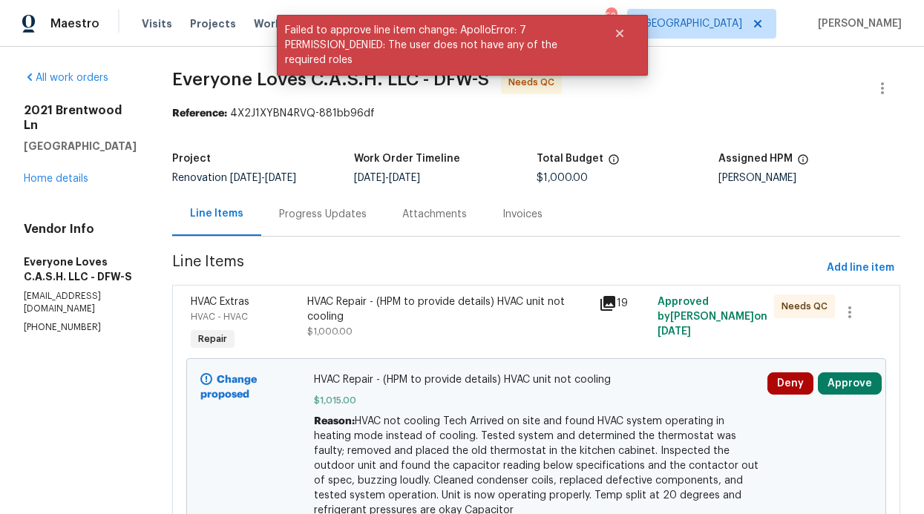
click at [345, 211] on div "Progress Updates" at bounding box center [323, 214] width 88 height 15
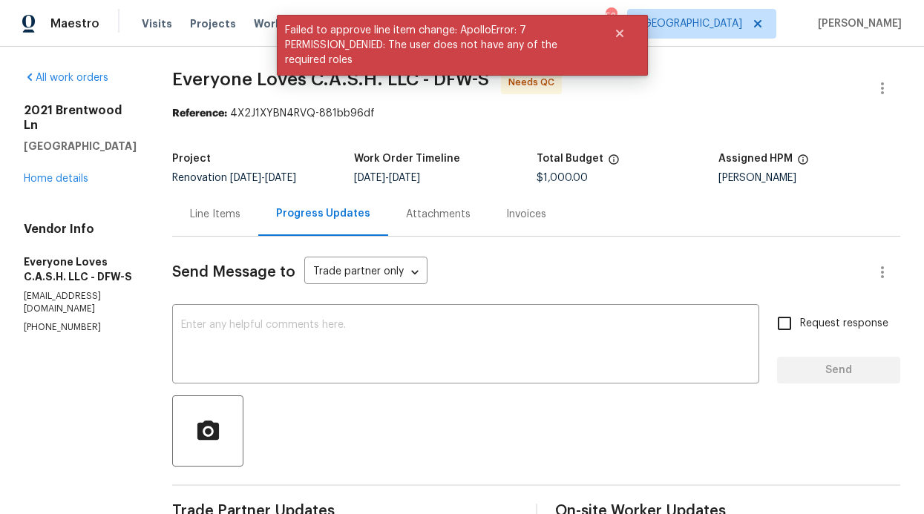
click at [240, 215] on div "Line Items" at bounding box center [215, 214] width 50 height 15
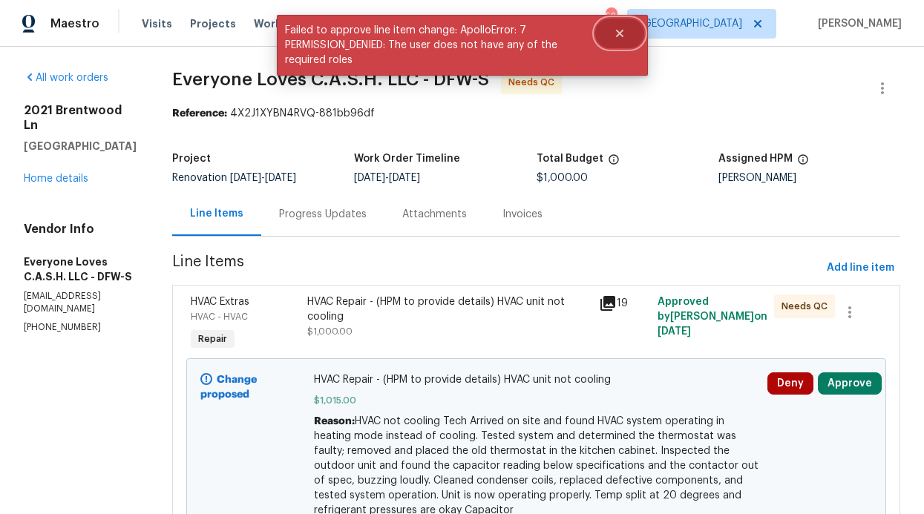
click at [625, 31] on button "Close" at bounding box center [619, 34] width 49 height 30
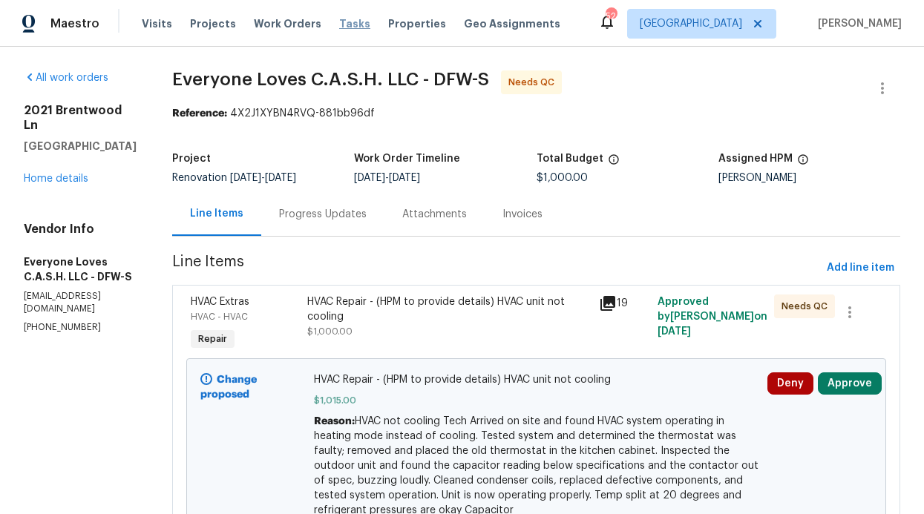
click at [346, 26] on span "Tasks" at bounding box center [354, 24] width 31 height 10
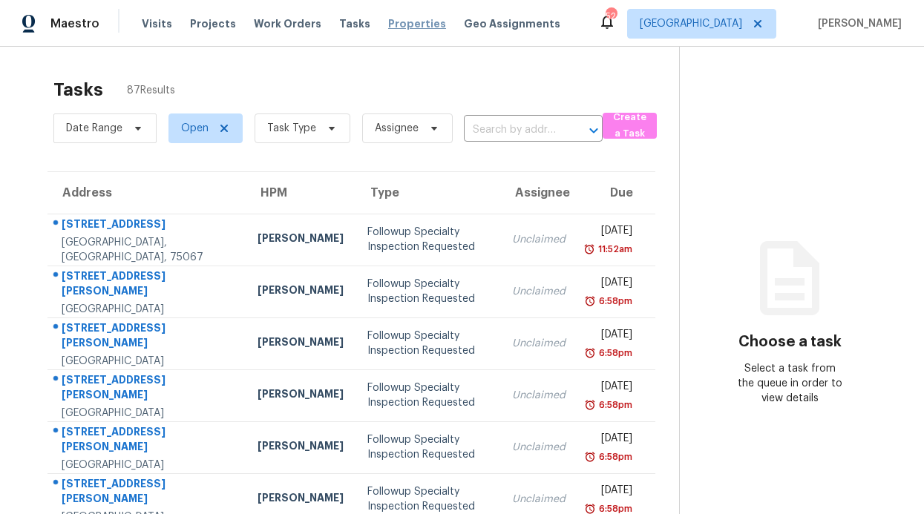
click at [388, 27] on span "Properties" at bounding box center [417, 23] width 58 height 15
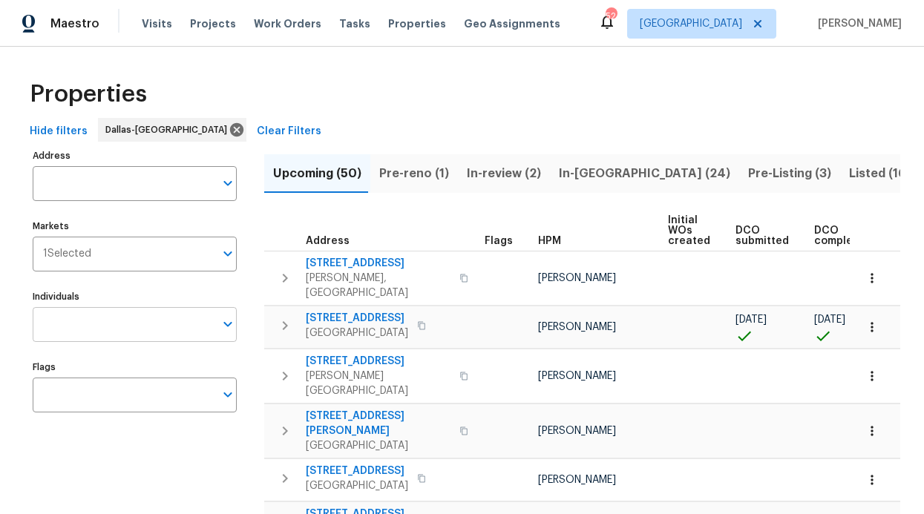
click at [110, 326] on input "Individuals" at bounding box center [124, 324] width 182 height 35
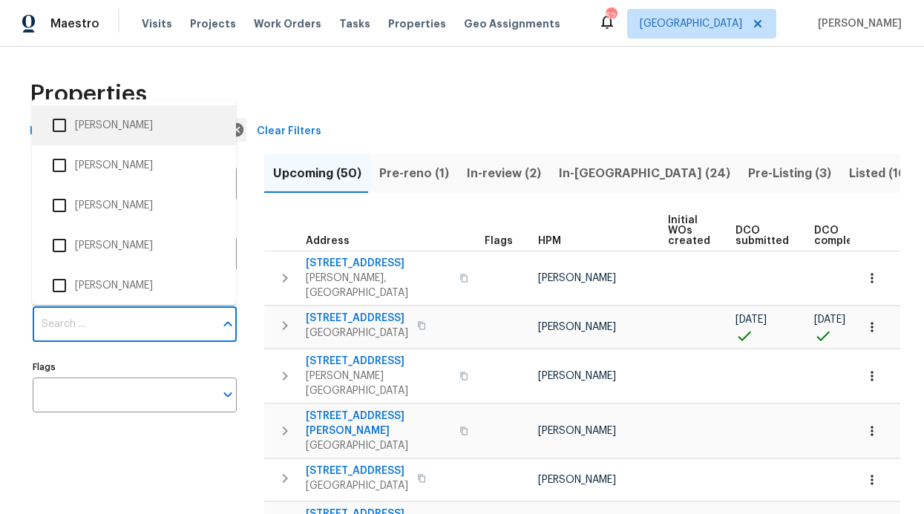
click at [326, 105] on div "Properties" at bounding box center [462, 93] width 876 height 47
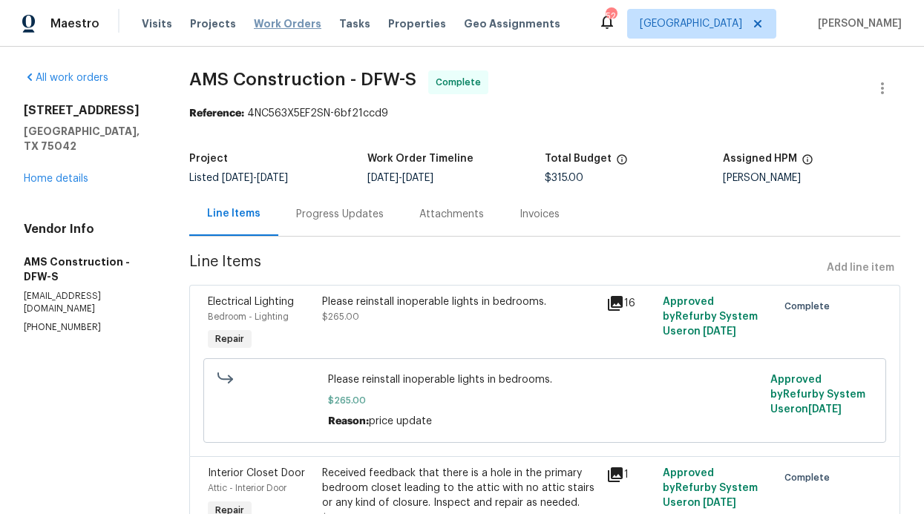
click at [264, 17] on span "Work Orders" at bounding box center [288, 23] width 68 height 15
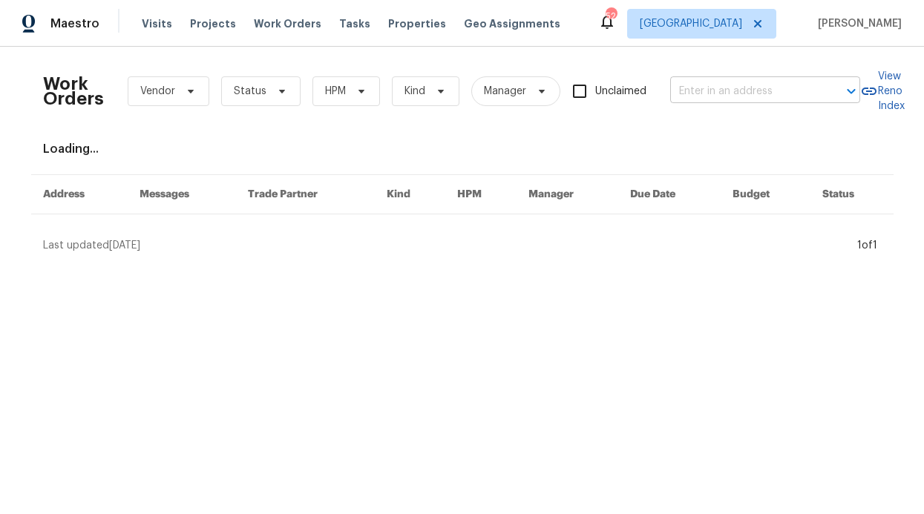
click at [692, 93] on input "text" at bounding box center [744, 91] width 148 height 23
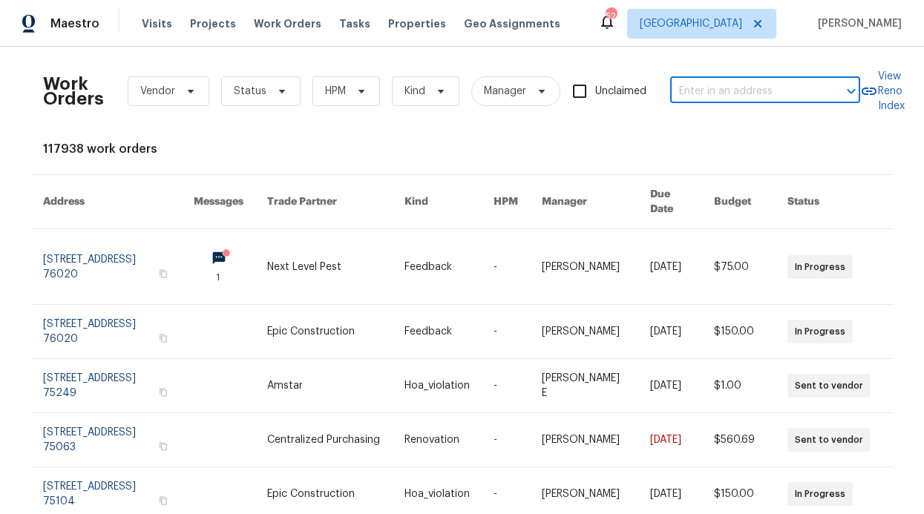
paste input "[STREET_ADDRESS][PERSON_NAME]"
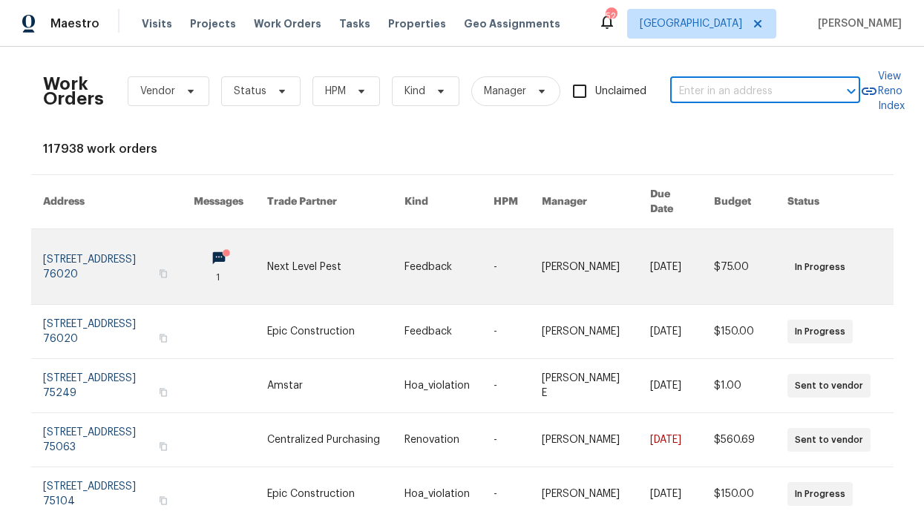
type input "[STREET_ADDRESS][PERSON_NAME]"
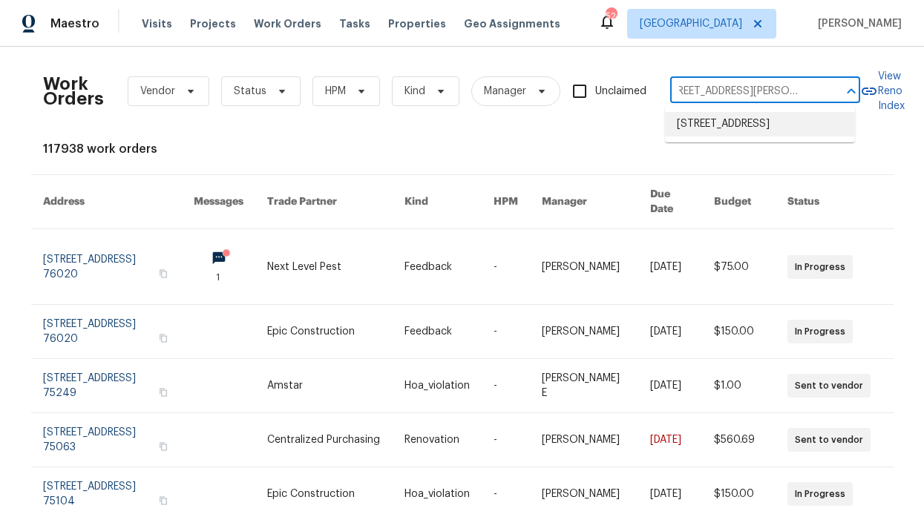
click at [688, 129] on li "8812 Smokey Dr, Plano, TX 75025" at bounding box center [760, 124] width 190 height 24
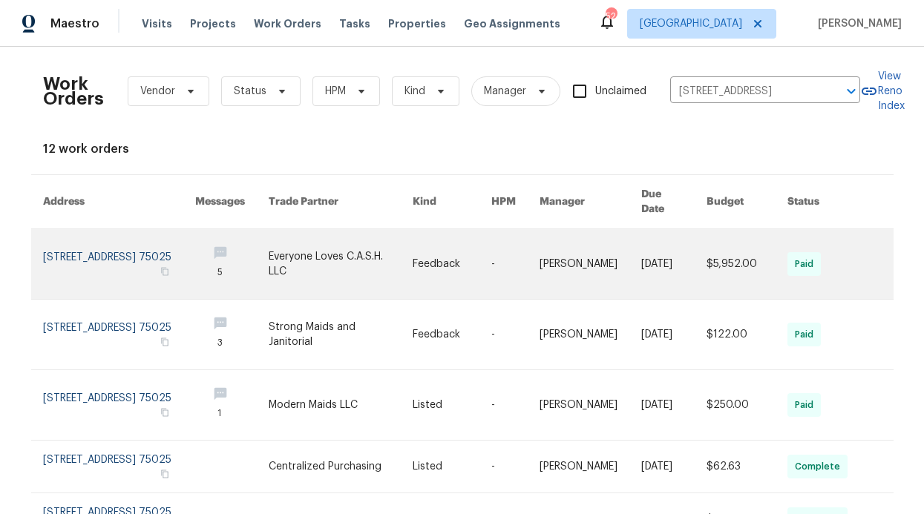
click at [111, 243] on link at bounding box center [119, 264] width 153 height 70
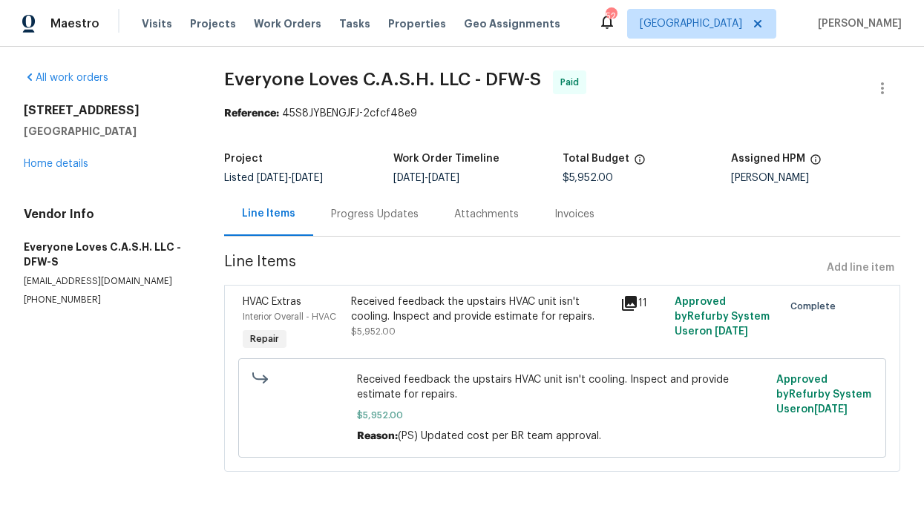
click at [390, 207] on div "Progress Updates" at bounding box center [375, 214] width 88 height 15
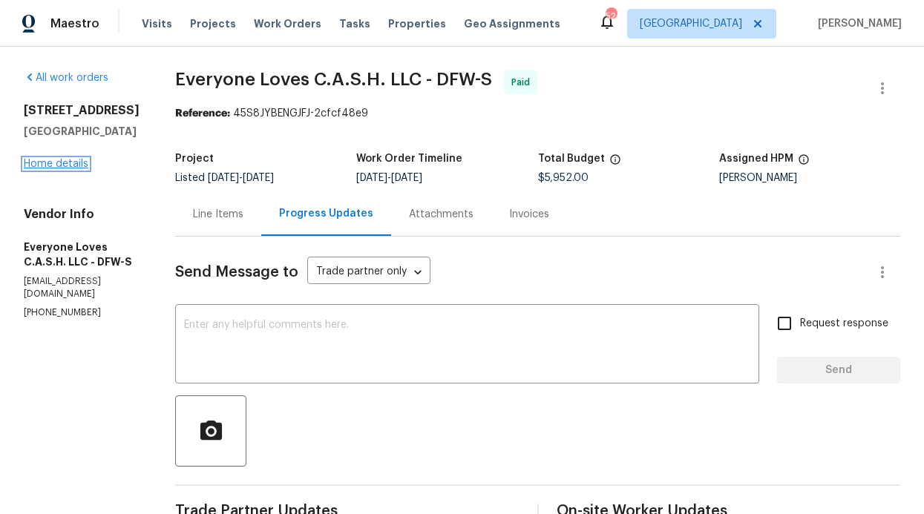
click at [74, 165] on link "Home details" at bounding box center [56, 164] width 65 height 10
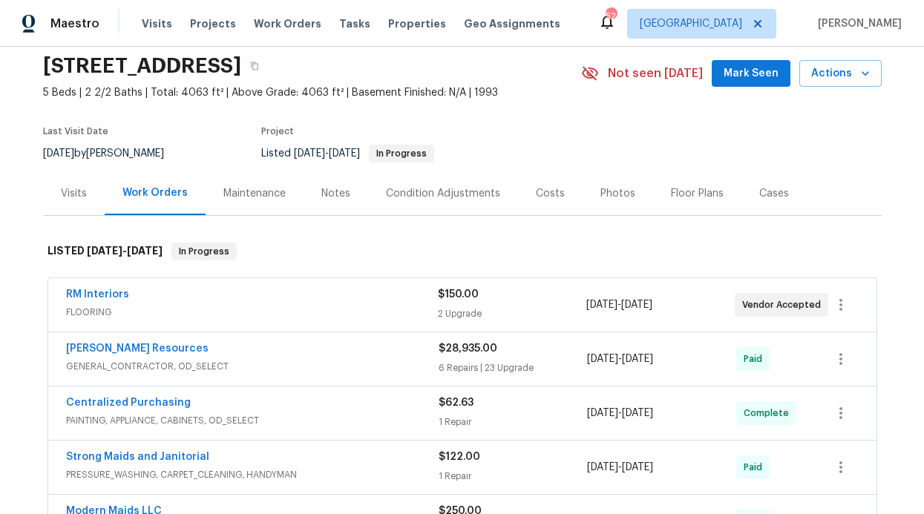
scroll to position [54, 0]
click at [115, 294] on link "RM Interiors" at bounding box center [97, 294] width 63 height 10
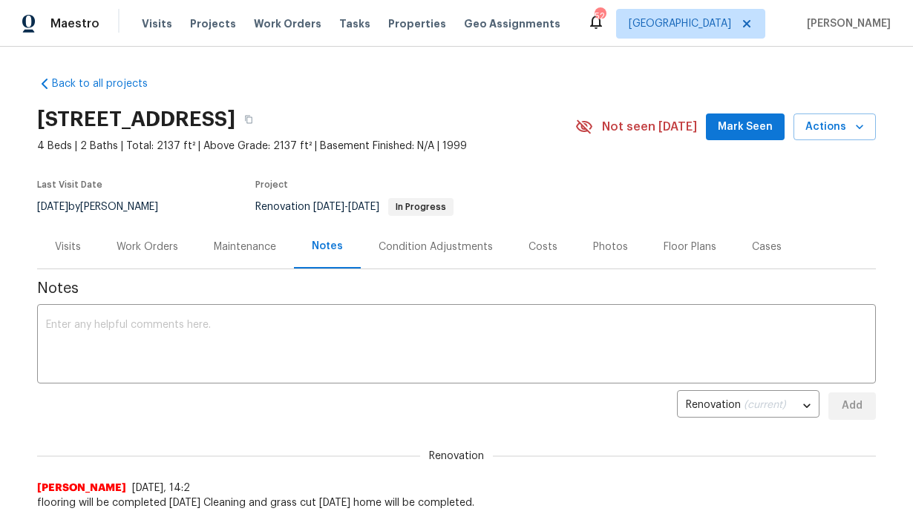
click at [166, 28] on div "Visits Projects Work Orders Tasks Properties Geo Assignments" at bounding box center [360, 24] width 436 height 30
click at [159, 22] on span "Visits" at bounding box center [157, 23] width 30 height 15
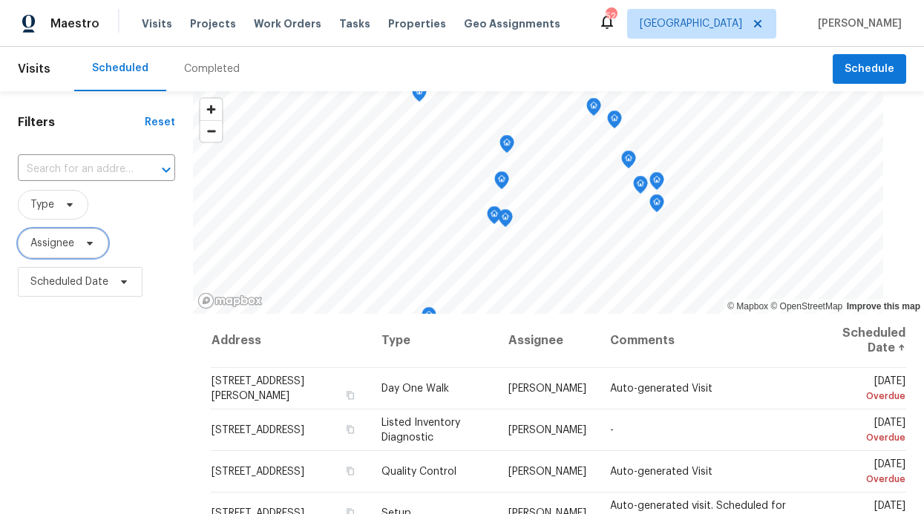
click at [67, 250] on span "Assignee" at bounding box center [52, 243] width 44 height 15
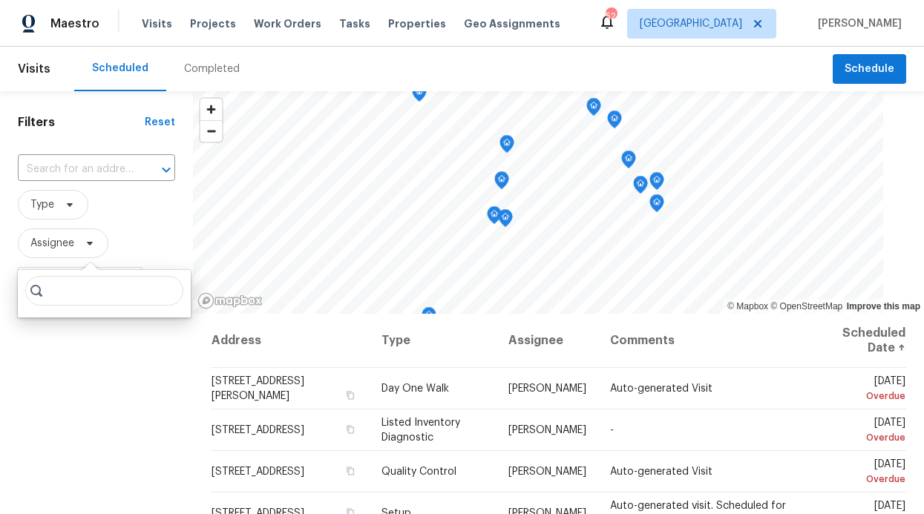
click at [64, 289] on input "search" at bounding box center [104, 291] width 158 height 30
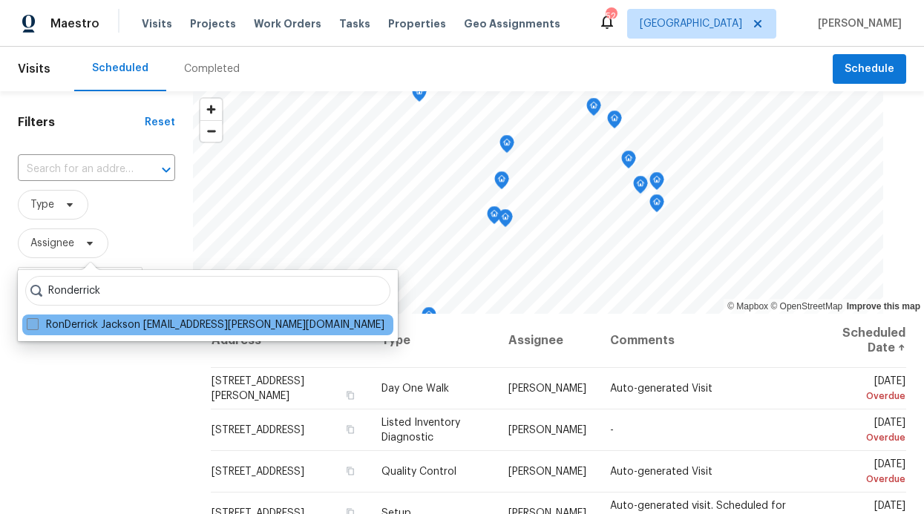
type input "Ronderrick"
click at [65, 319] on label "RonDerrick Jackson [EMAIL_ADDRESS][PERSON_NAME][DOMAIN_NAME]" at bounding box center [206, 325] width 358 height 15
click at [36, 319] on input "RonDerrick Jackson [EMAIL_ADDRESS][PERSON_NAME][DOMAIN_NAME]" at bounding box center [32, 323] width 10 height 10
checkbox input "true"
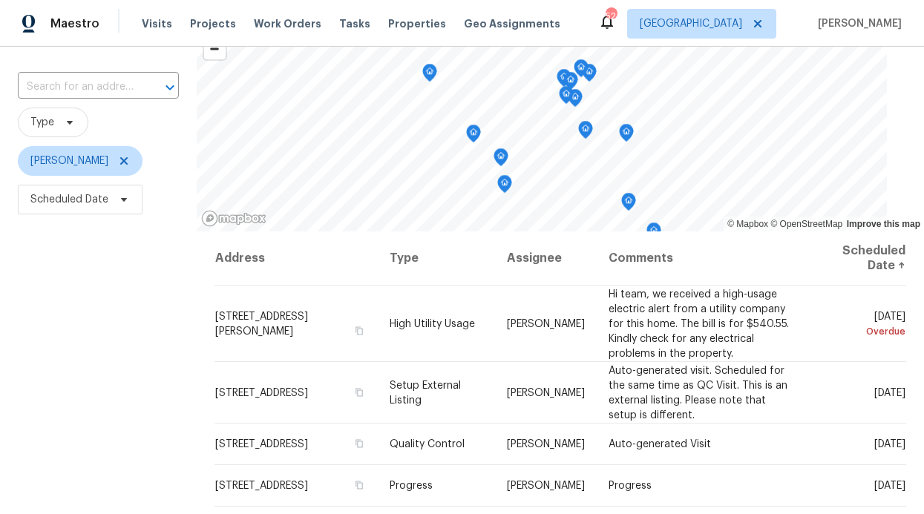
scroll to position [84, 0]
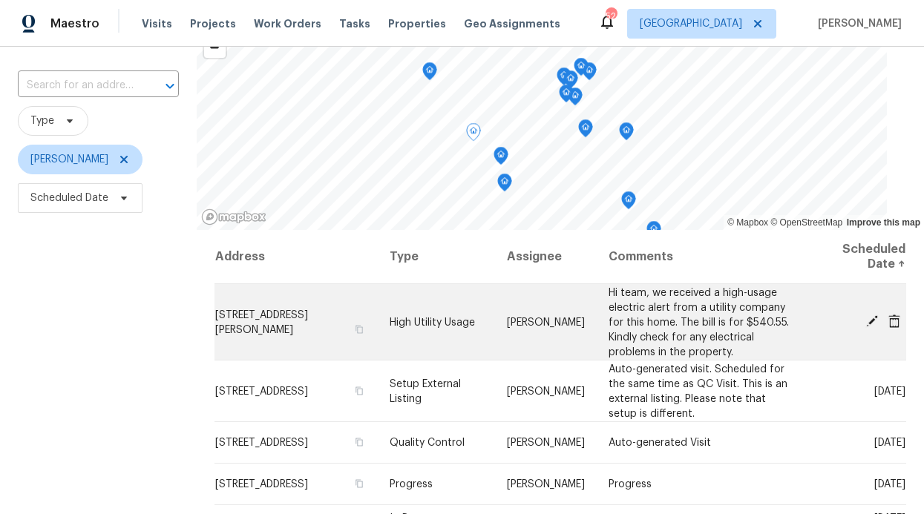
click at [861, 318] on span at bounding box center [872, 321] width 22 height 13
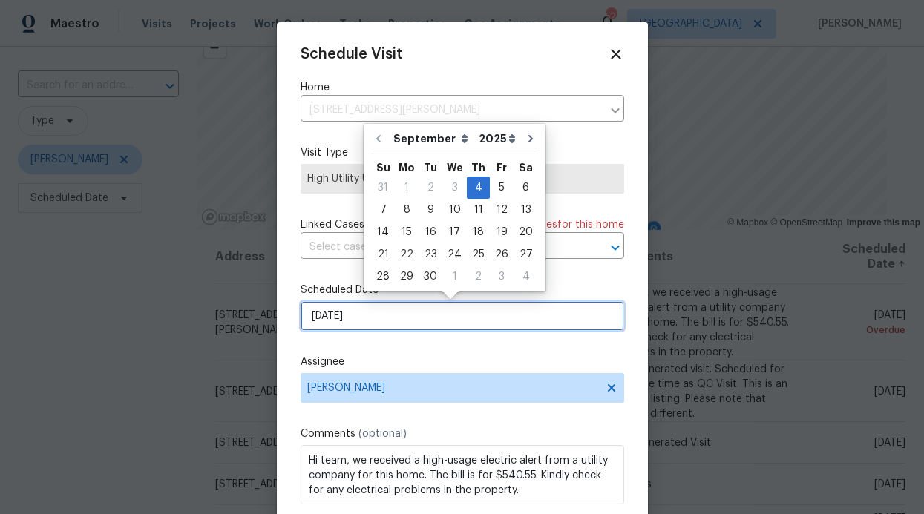
click at [401, 312] on input "[DATE]" at bounding box center [463, 316] width 324 height 30
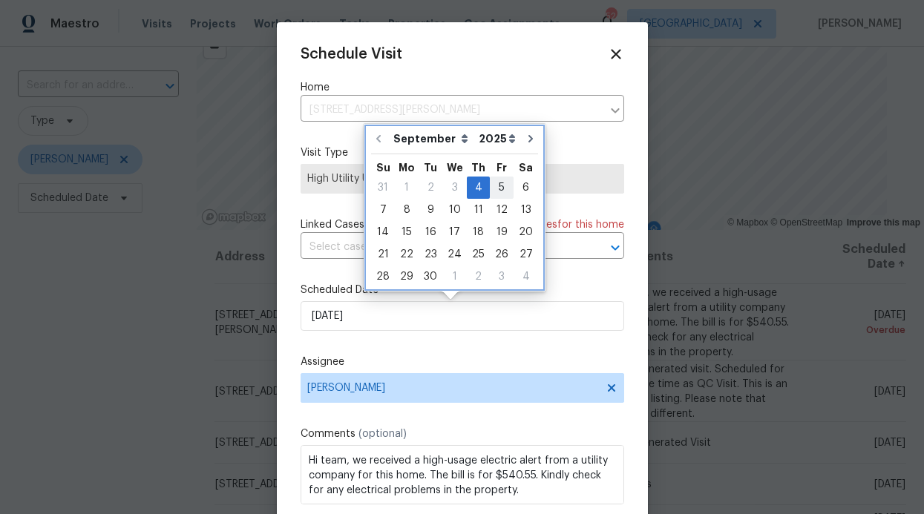
drag, startPoint x: 493, startPoint y: 176, endPoint x: 493, endPoint y: 188, distance: 11.9
click at [493, 188] on div "September October November December Open dropdown 2025 2026 Open dropdown Su Mo…" at bounding box center [454, 208] width 167 height 160
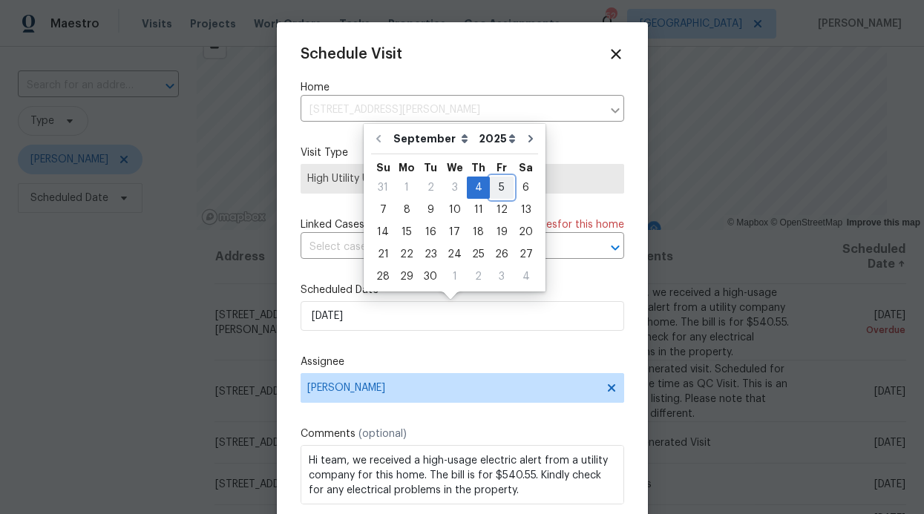
click at [493, 188] on div "5" at bounding box center [502, 187] width 24 height 21
type input "[DATE]"
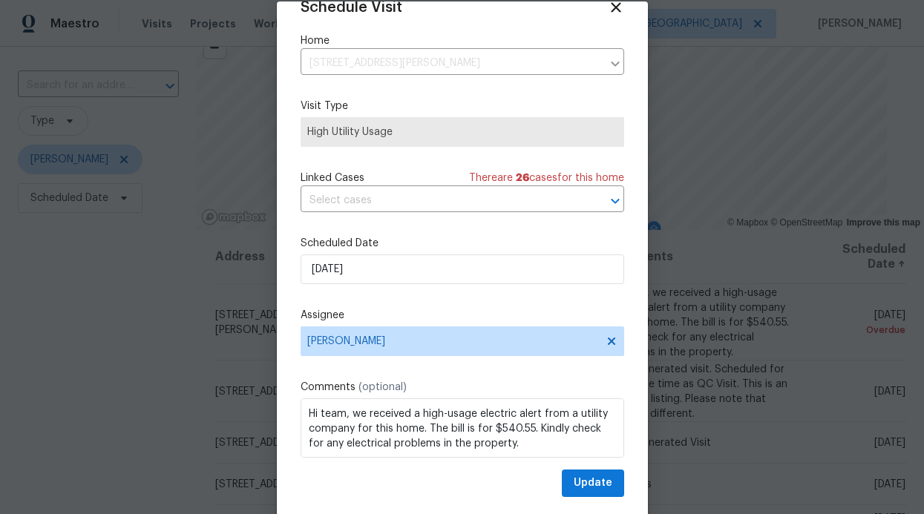
scroll to position [50, 0]
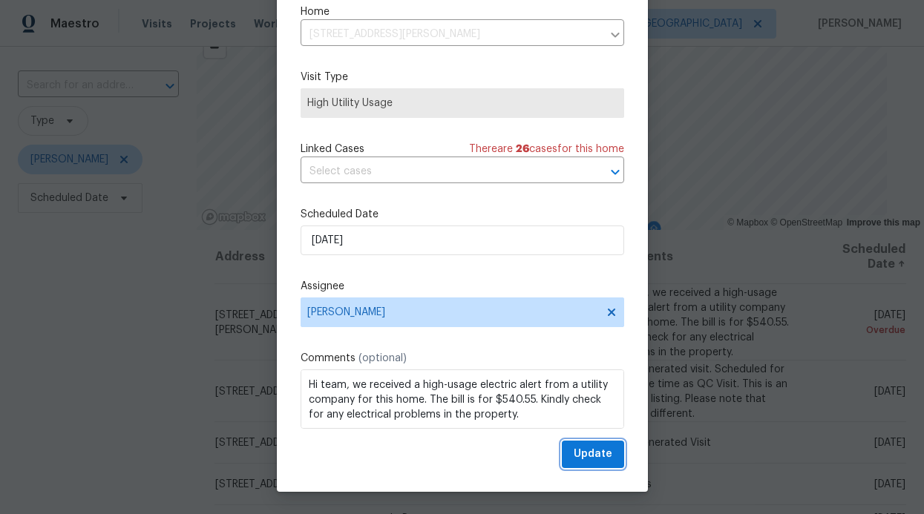
click at [576, 450] on span "Update" at bounding box center [593, 454] width 39 height 19
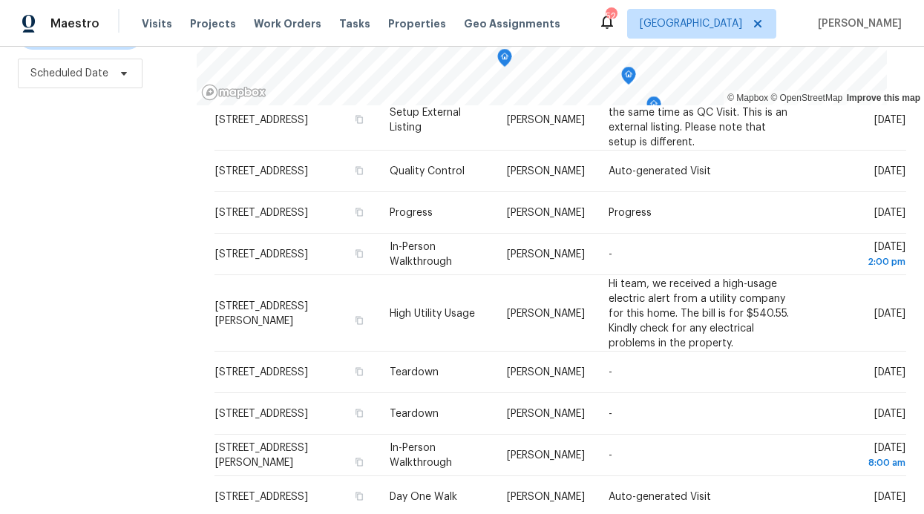
scroll to position [211, 0]
